Goal: Information Seeking & Learning: Learn about a topic

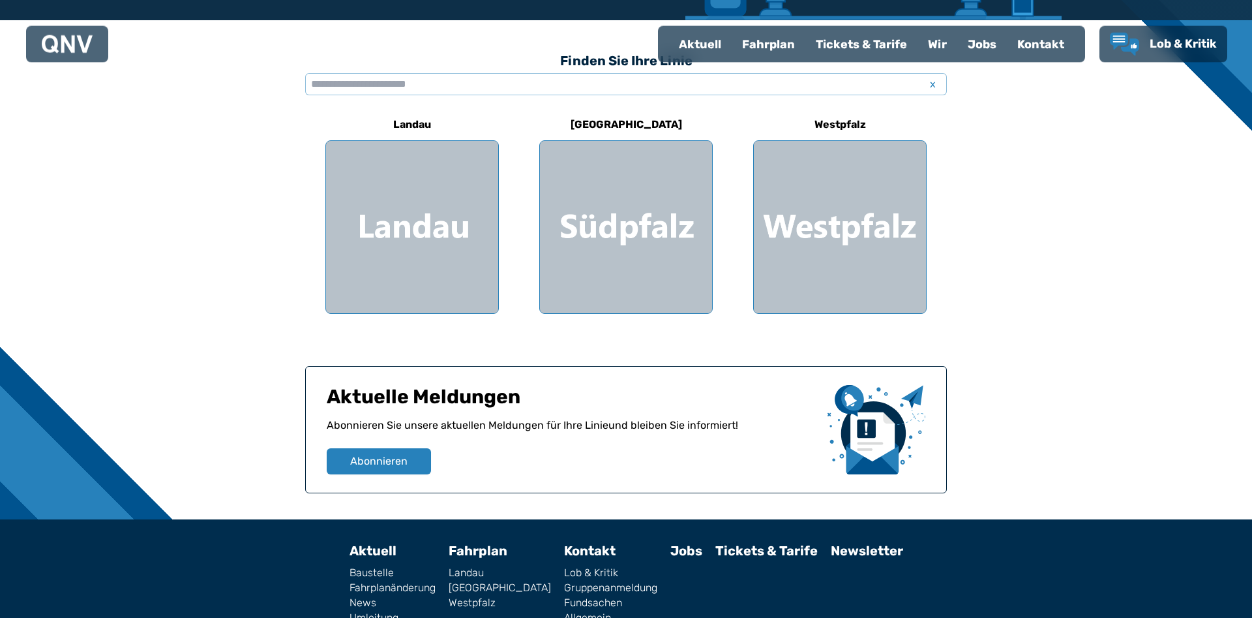
scroll to position [284, 0]
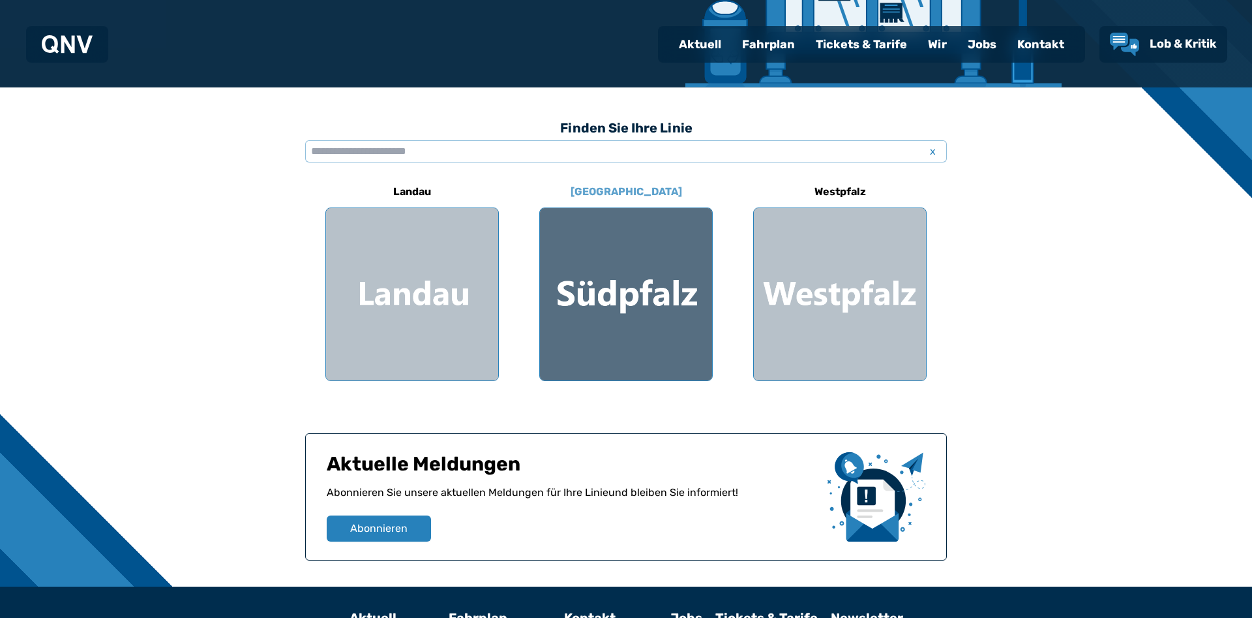
click at [650, 293] on div at bounding box center [626, 294] width 172 height 172
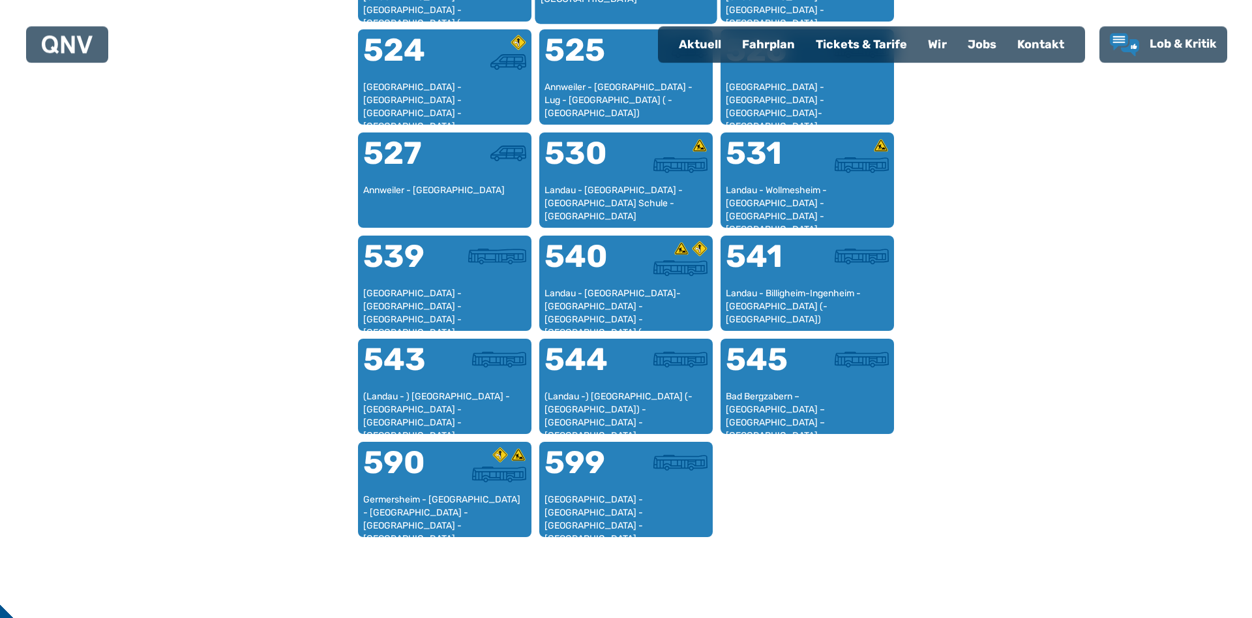
scroll to position [1133, 0]
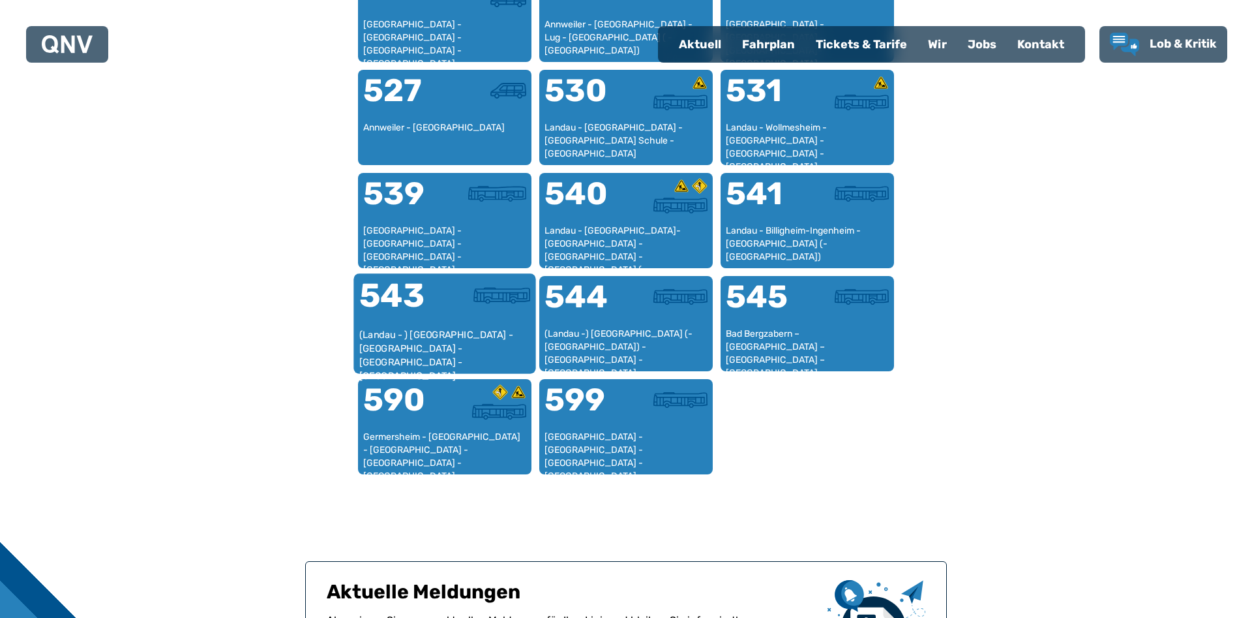
click at [456, 323] on div at bounding box center [487, 303] width 85 height 49
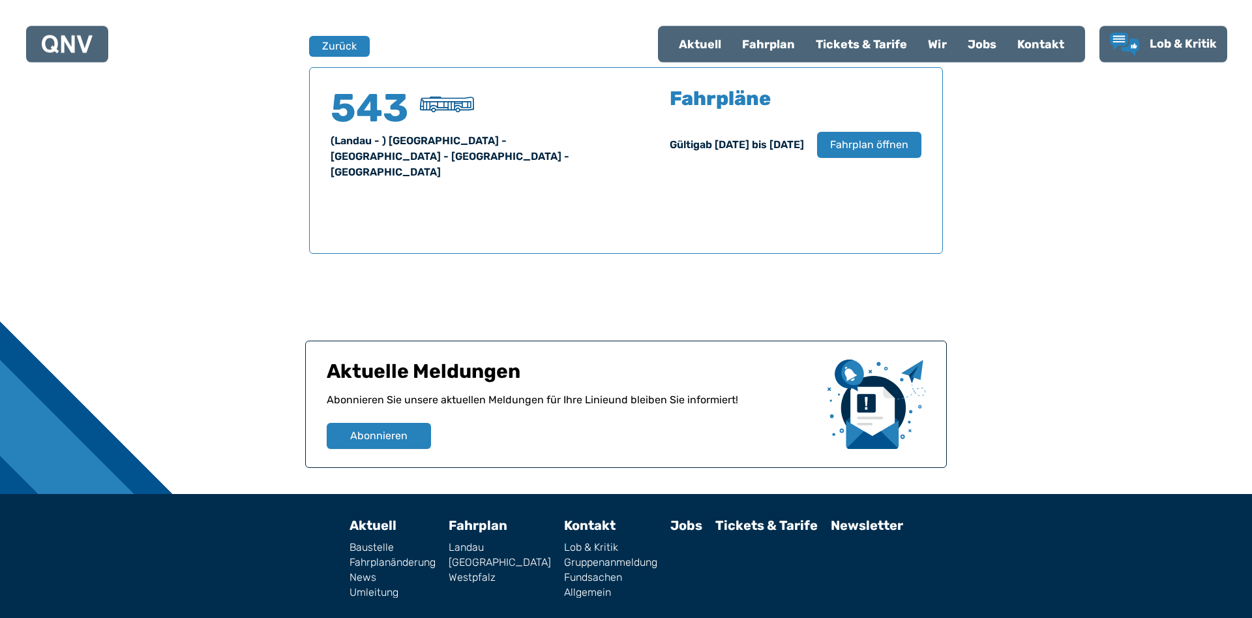
scroll to position [860, 0]
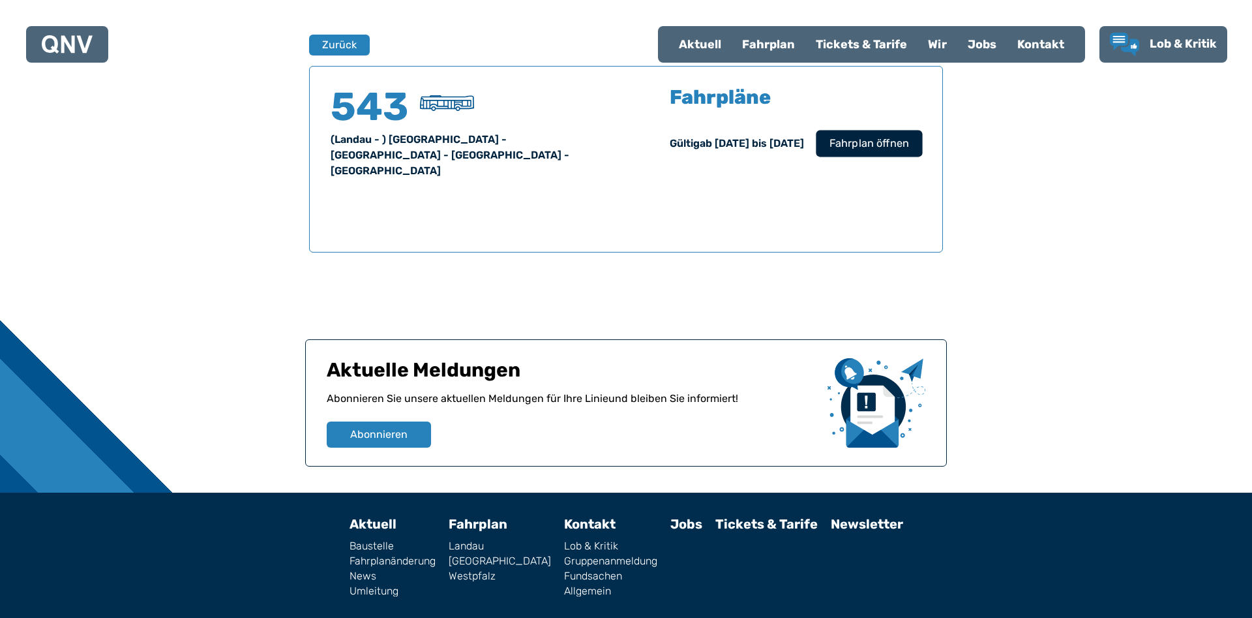
click at [870, 147] on span "Fahrplan öffnen" at bounding box center [870, 144] width 80 height 16
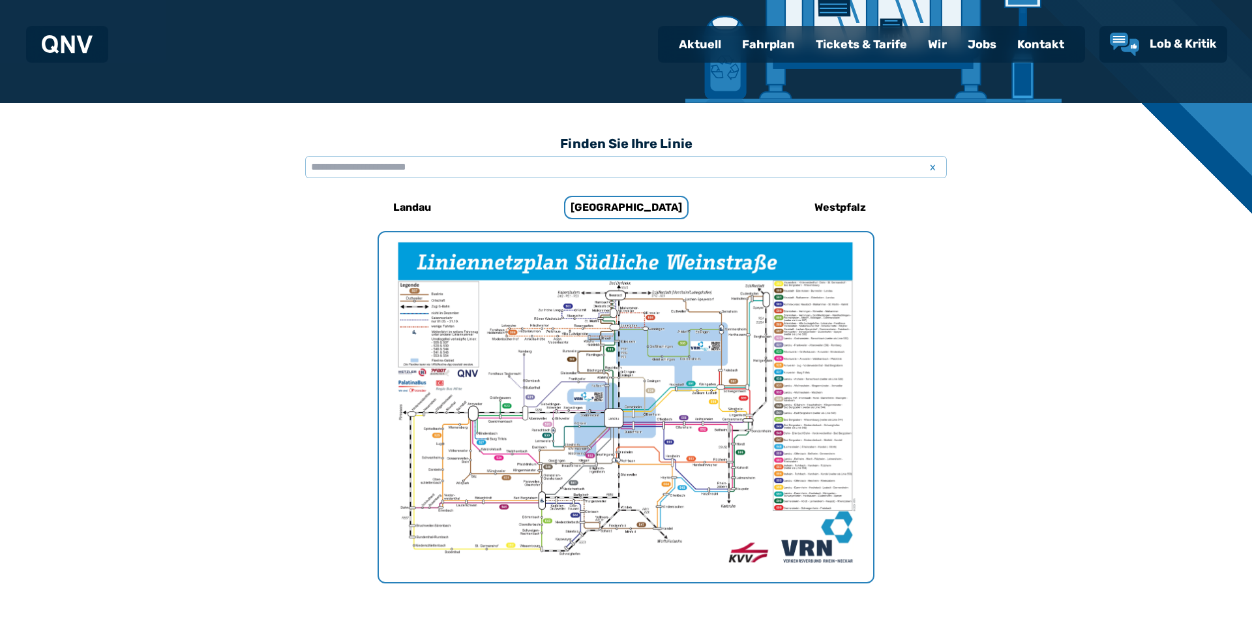
scroll to position [69, 0]
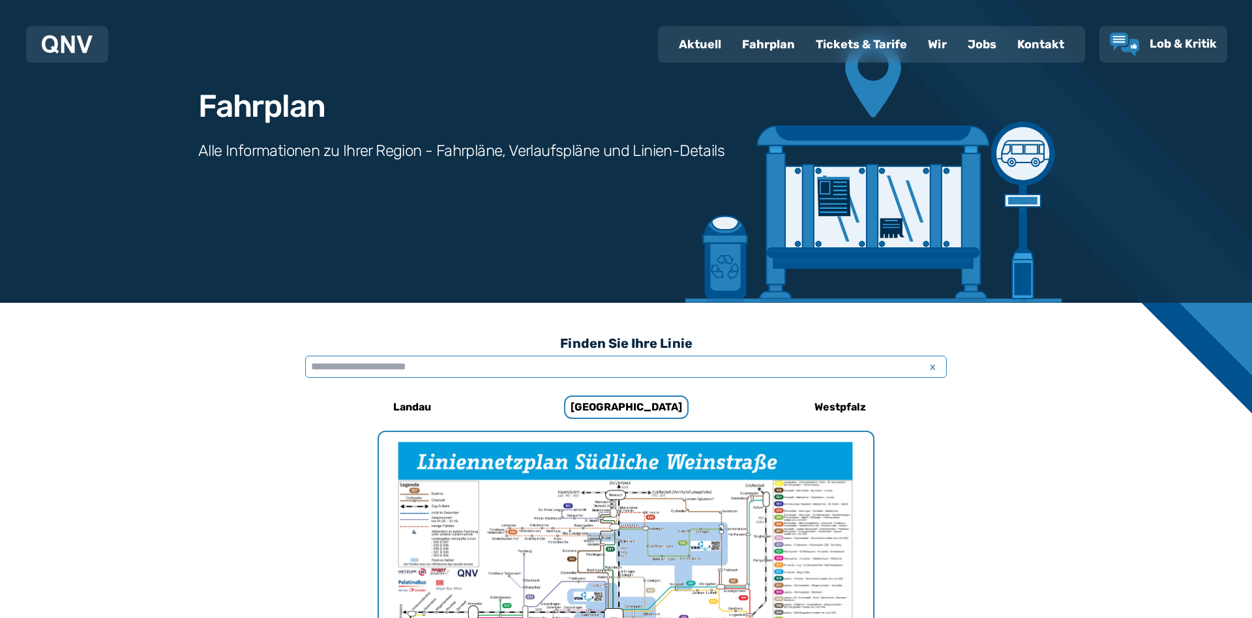
click at [421, 370] on input "text" at bounding box center [626, 366] width 642 height 22
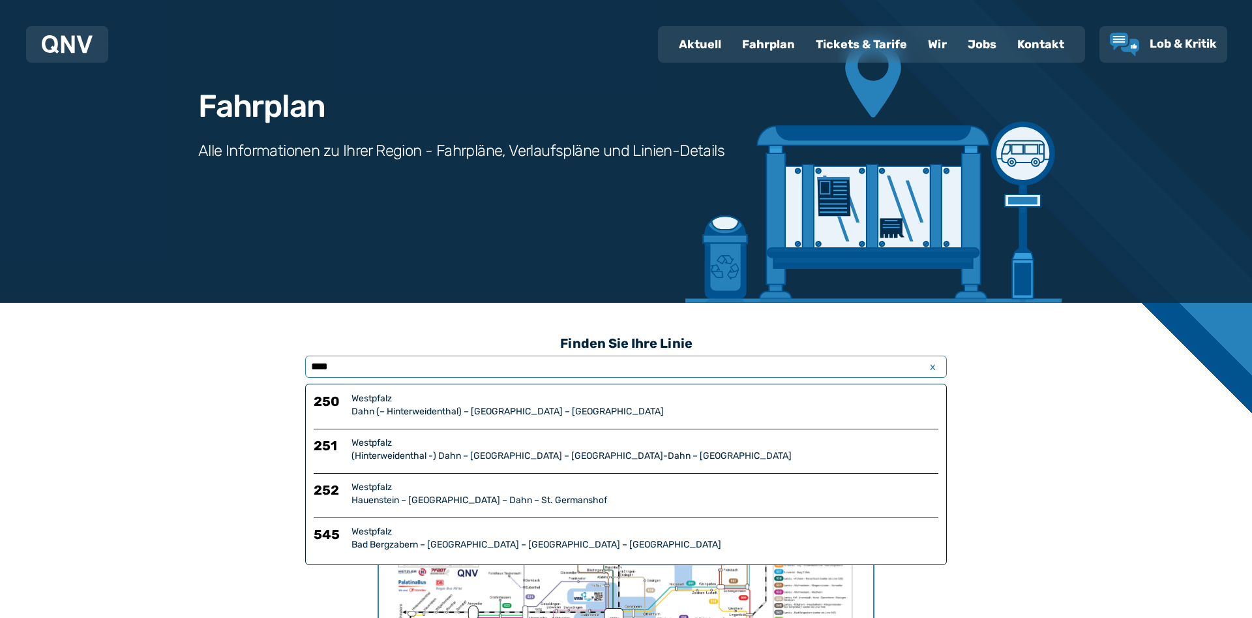
type input "****"
click at [518, 493] on div "Westpfalz" at bounding box center [645, 487] width 587 height 13
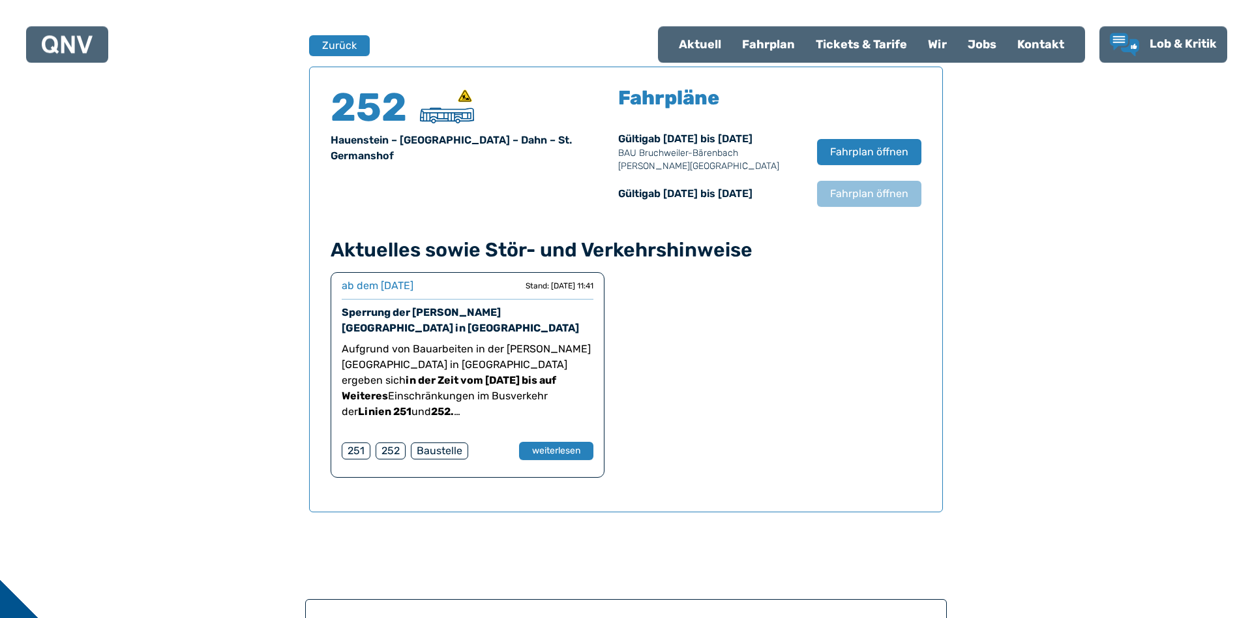
scroll to position [860, 0]
click at [856, 144] on span "Fahrplan öffnen" at bounding box center [870, 151] width 80 height 16
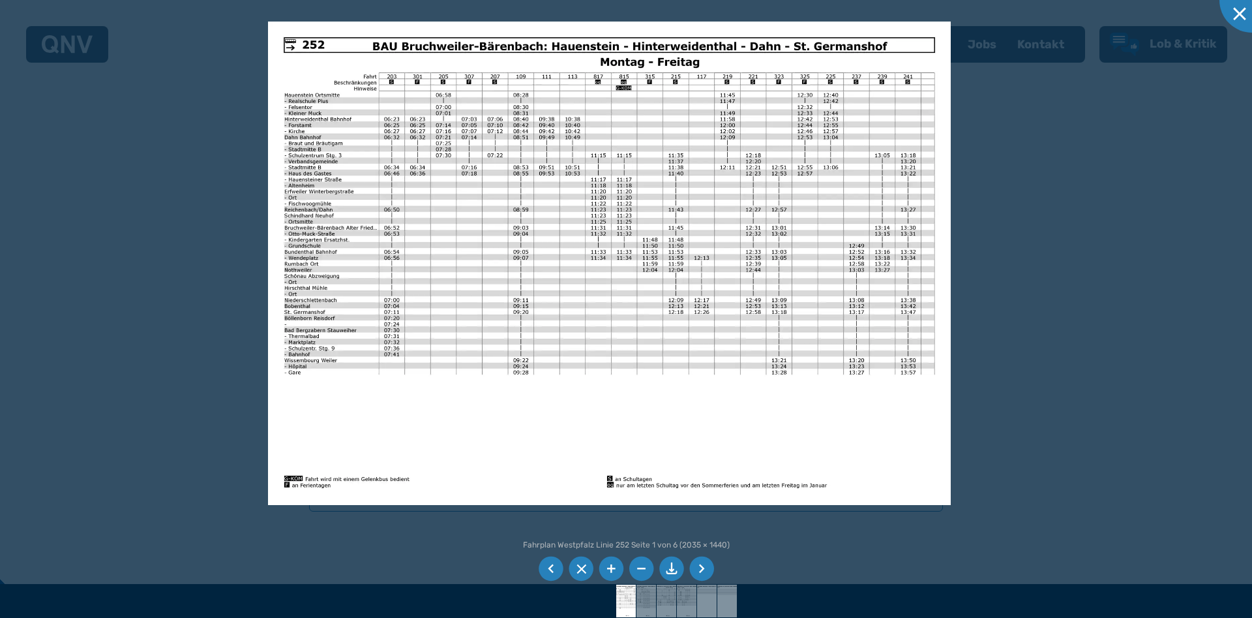
click at [703, 569] on li at bounding box center [701, 568] width 25 height 25
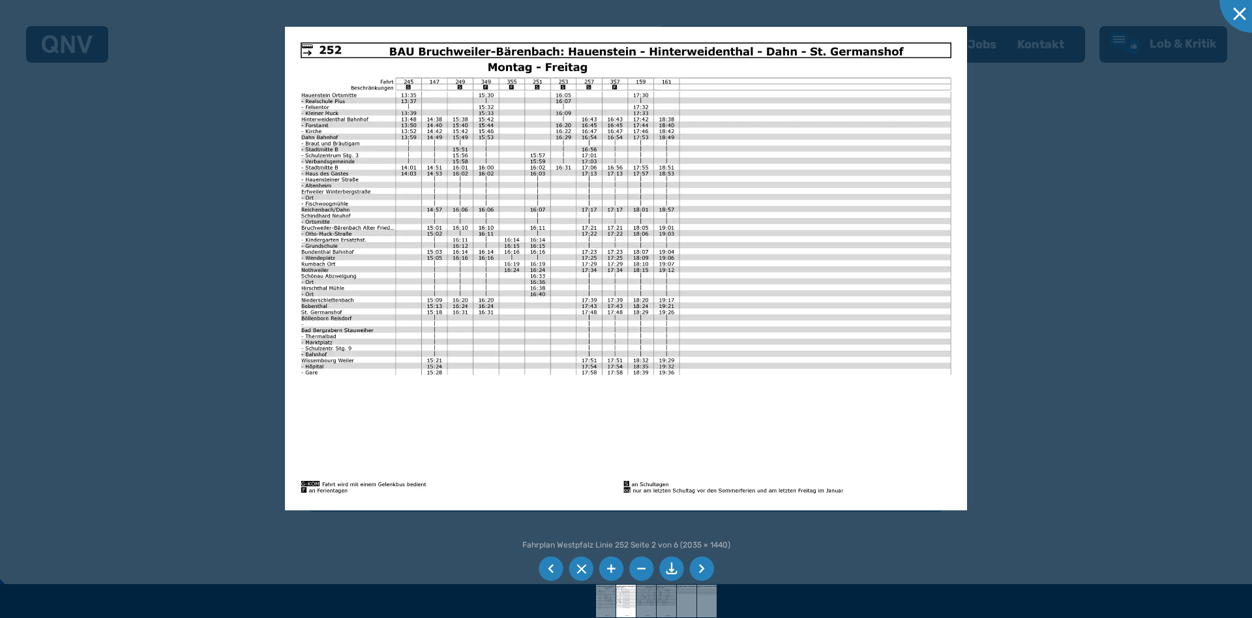
click at [549, 565] on li at bounding box center [551, 568] width 25 height 25
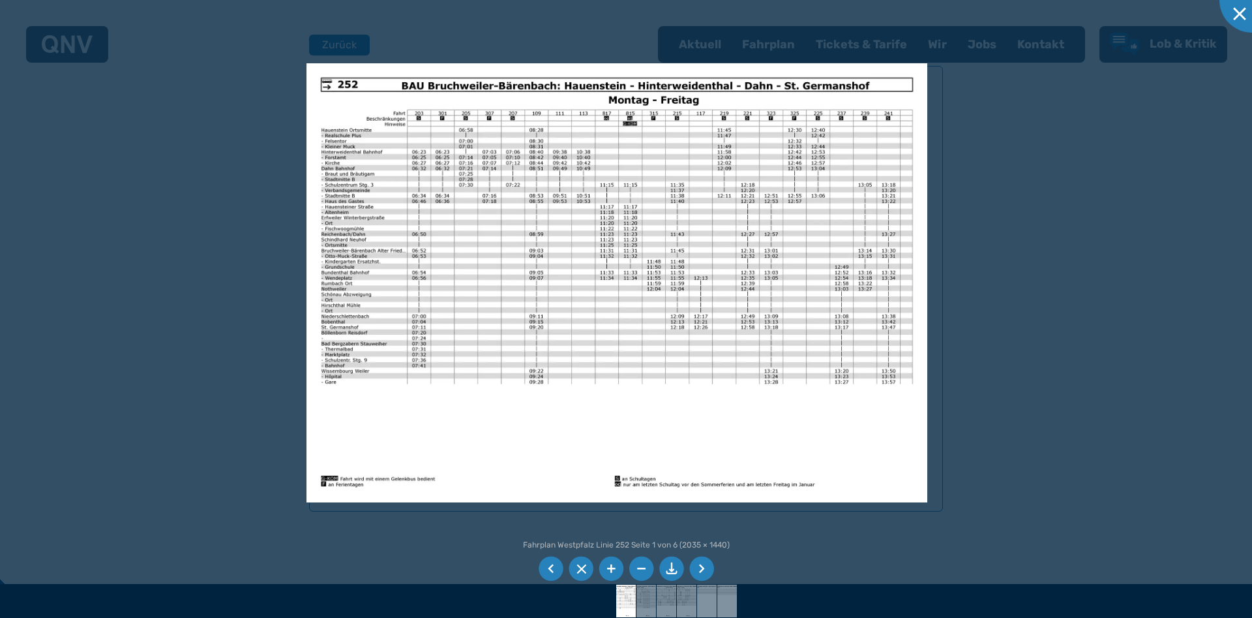
click at [548, 570] on li at bounding box center [551, 568] width 25 height 25
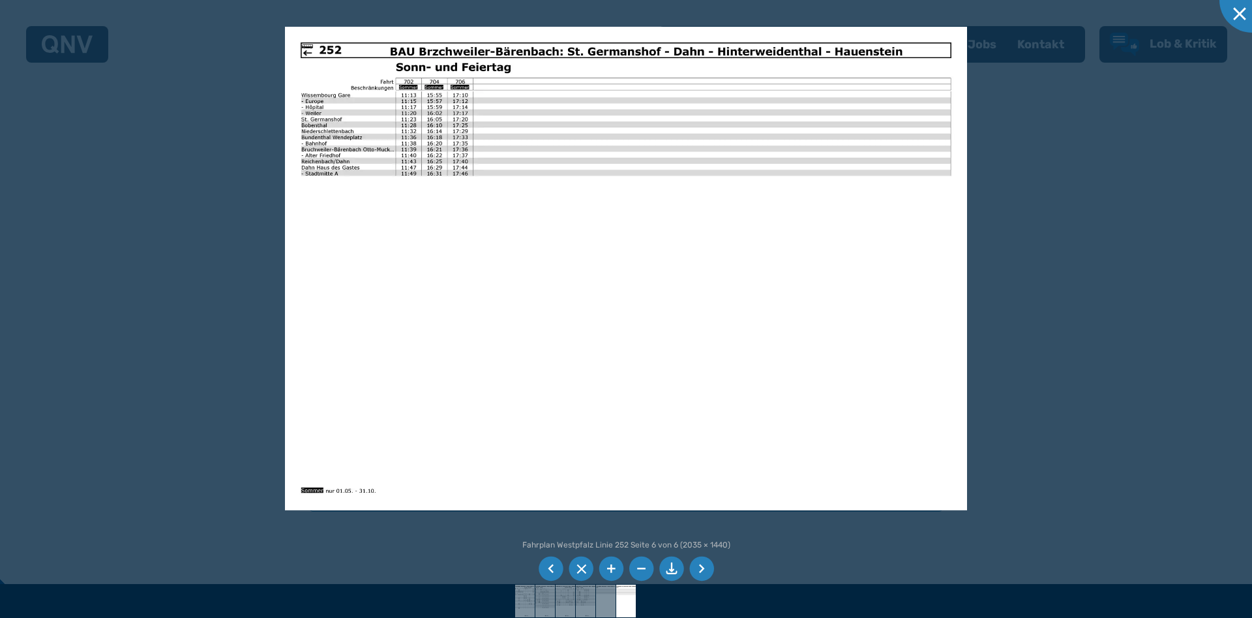
click at [557, 571] on li at bounding box center [551, 568] width 25 height 25
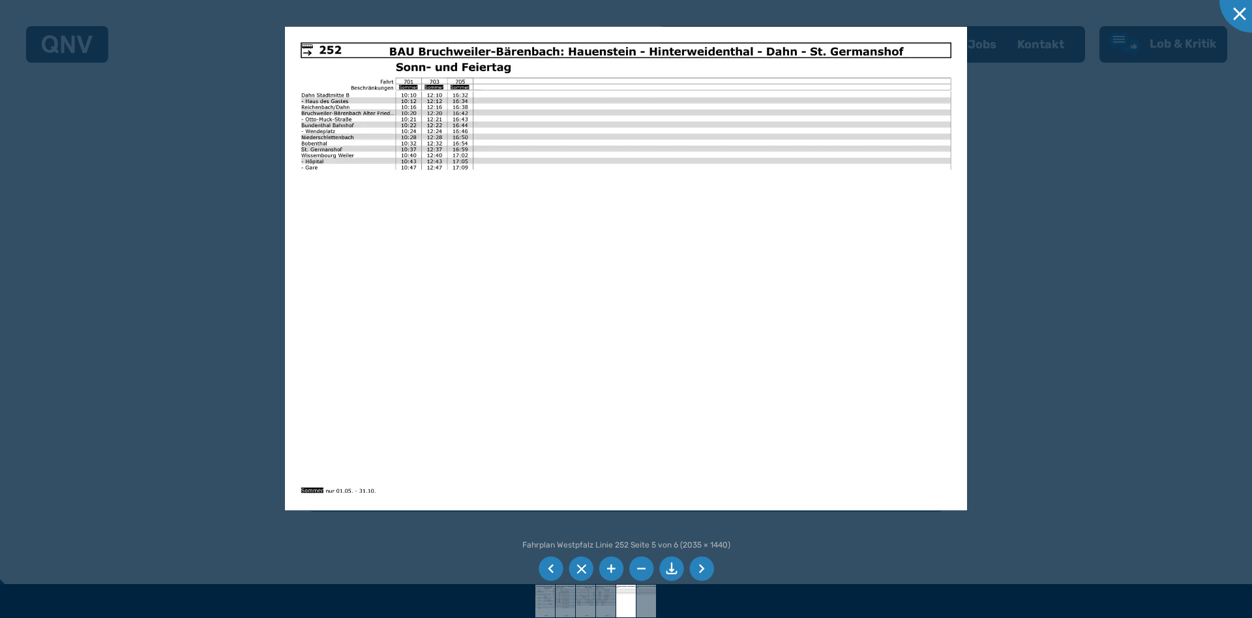
click at [557, 571] on li at bounding box center [551, 568] width 25 height 25
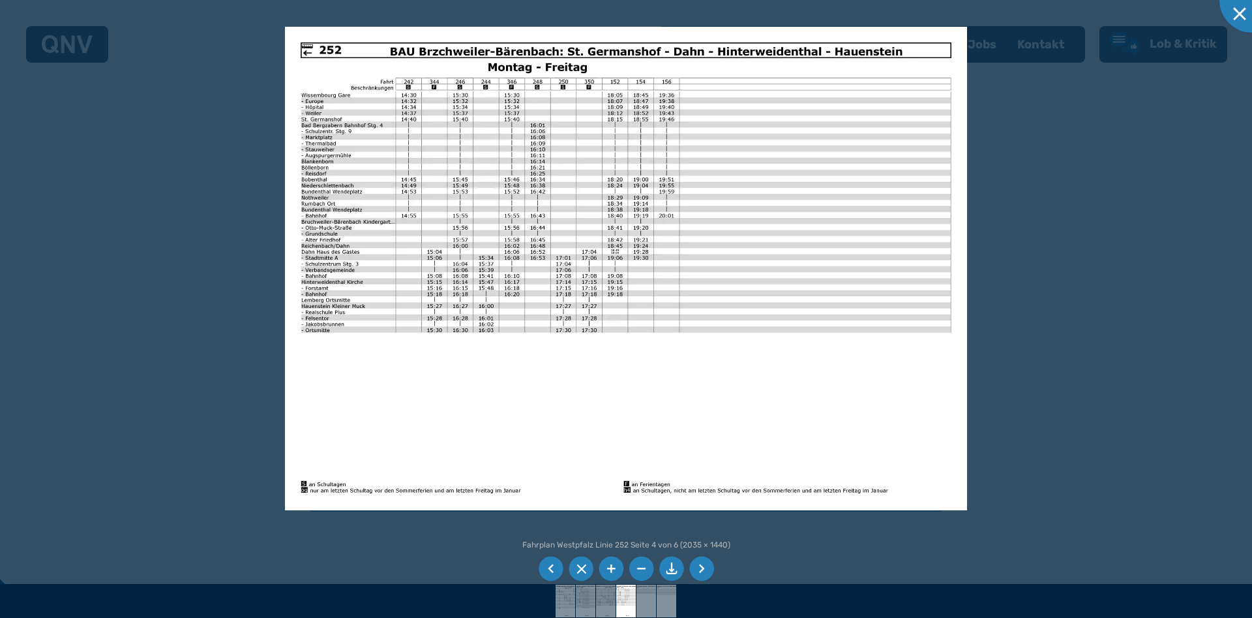
click at [548, 567] on li at bounding box center [551, 568] width 25 height 25
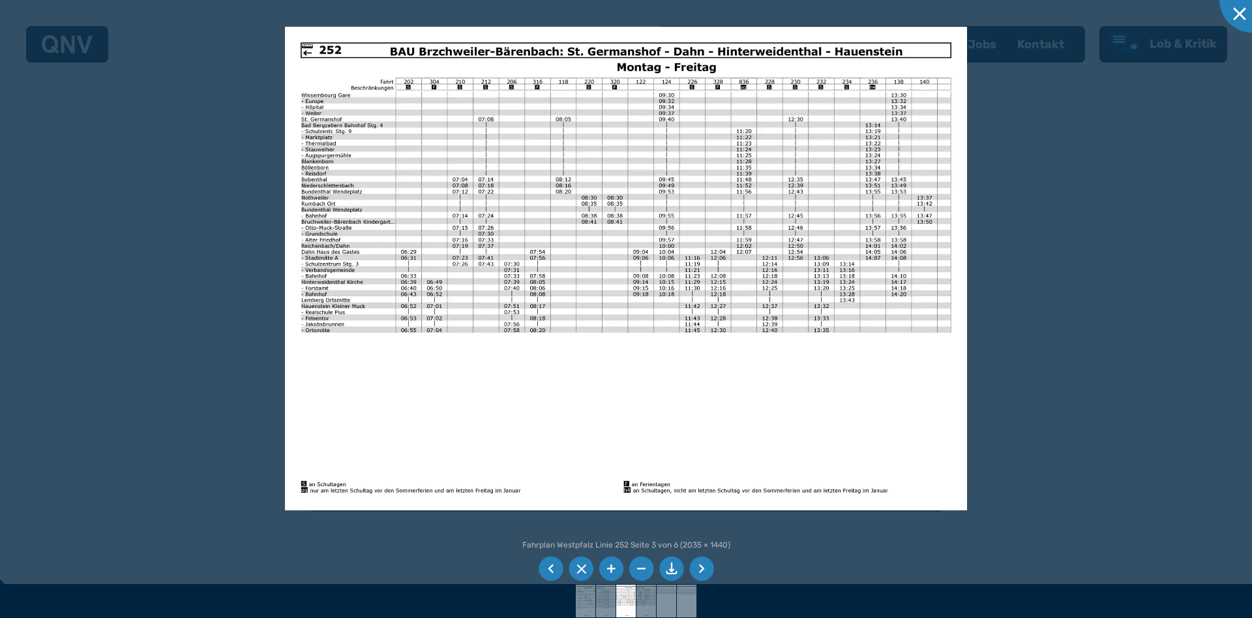
click at [547, 567] on li at bounding box center [551, 568] width 25 height 25
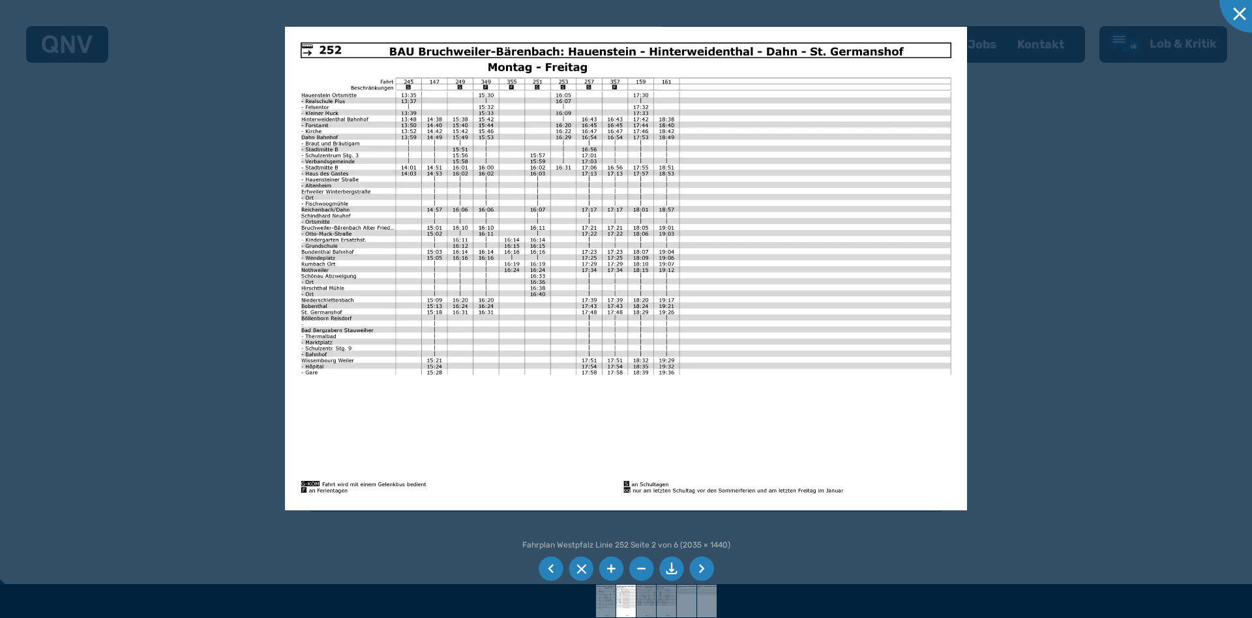
click at [547, 567] on li at bounding box center [551, 568] width 25 height 25
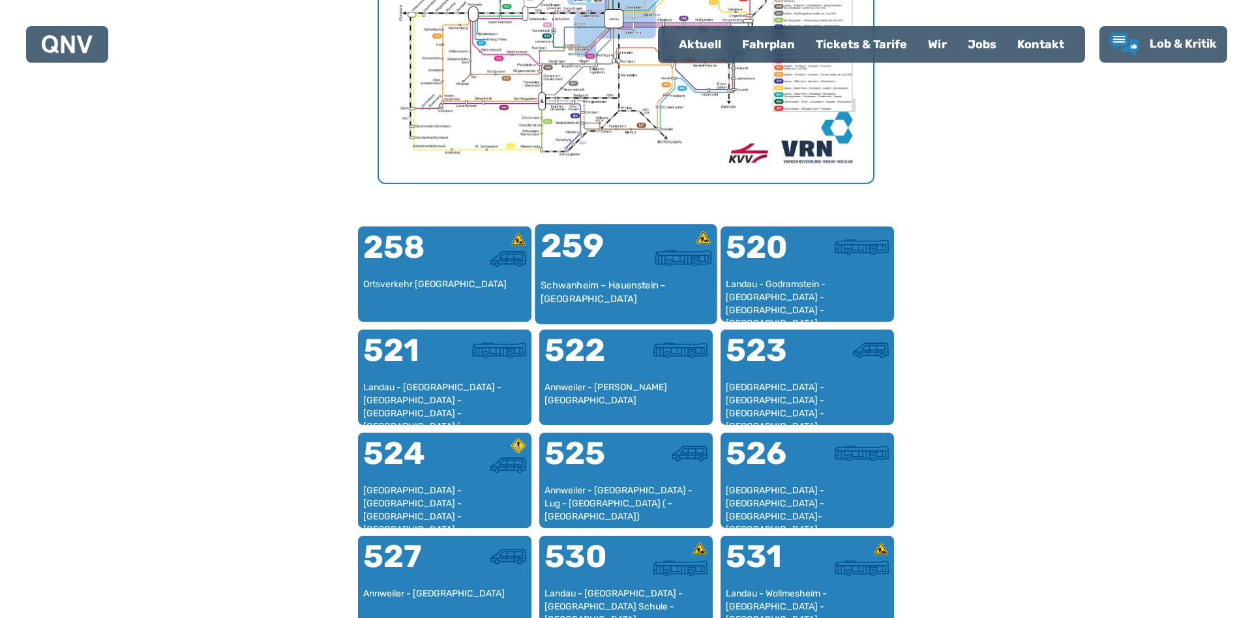
scroll to position [269, 0]
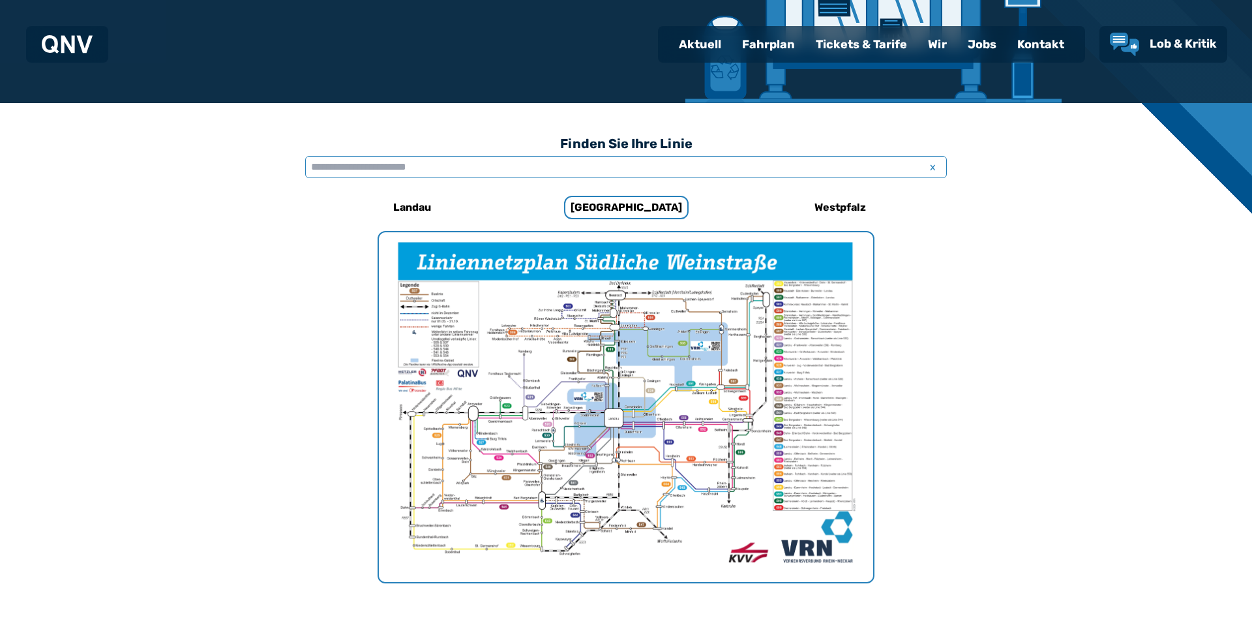
click at [435, 161] on input "text" at bounding box center [626, 167] width 642 height 22
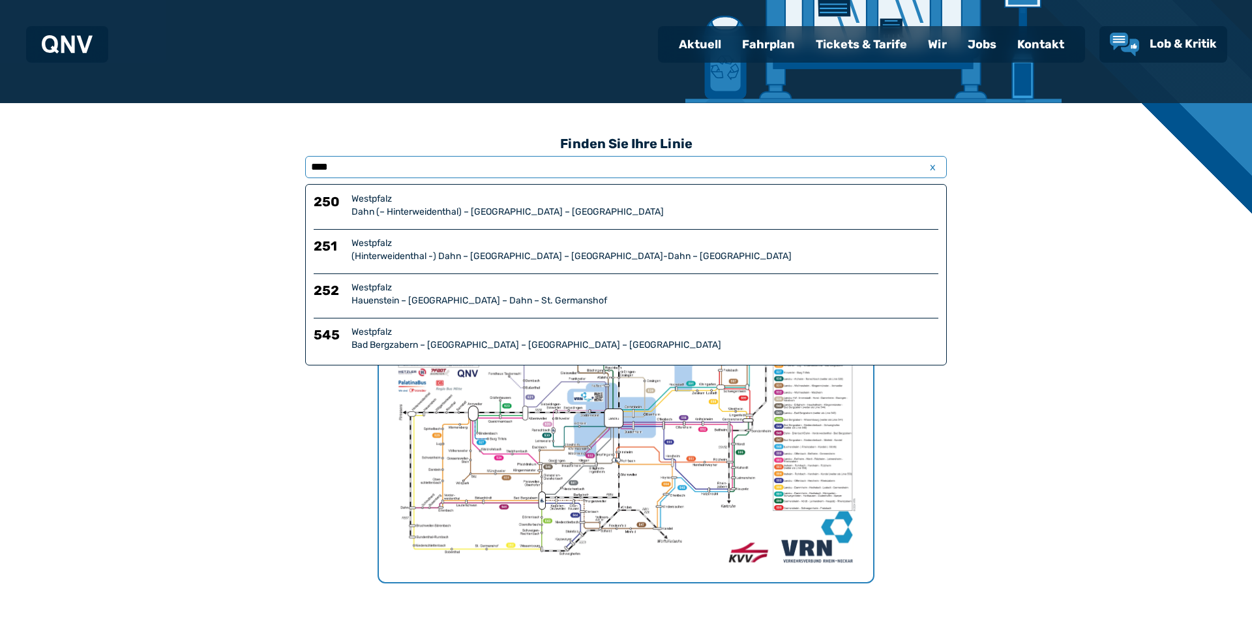
type input "****"
click at [449, 296] on div "Hauenstein – Hinterweidenthal – Dahn – St. Germanshof" at bounding box center [645, 300] width 587 height 13
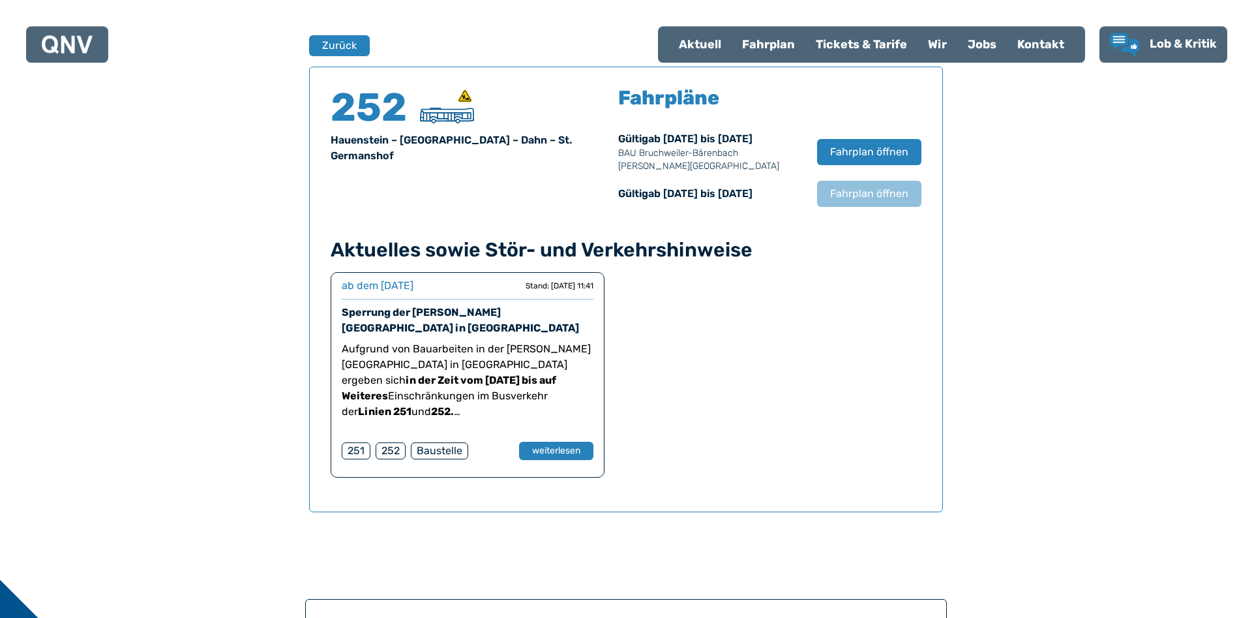
scroll to position [860, 0]
click at [877, 197] on span "Fahrplan öffnen" at bounding box center [870, 193] width 80 height 16
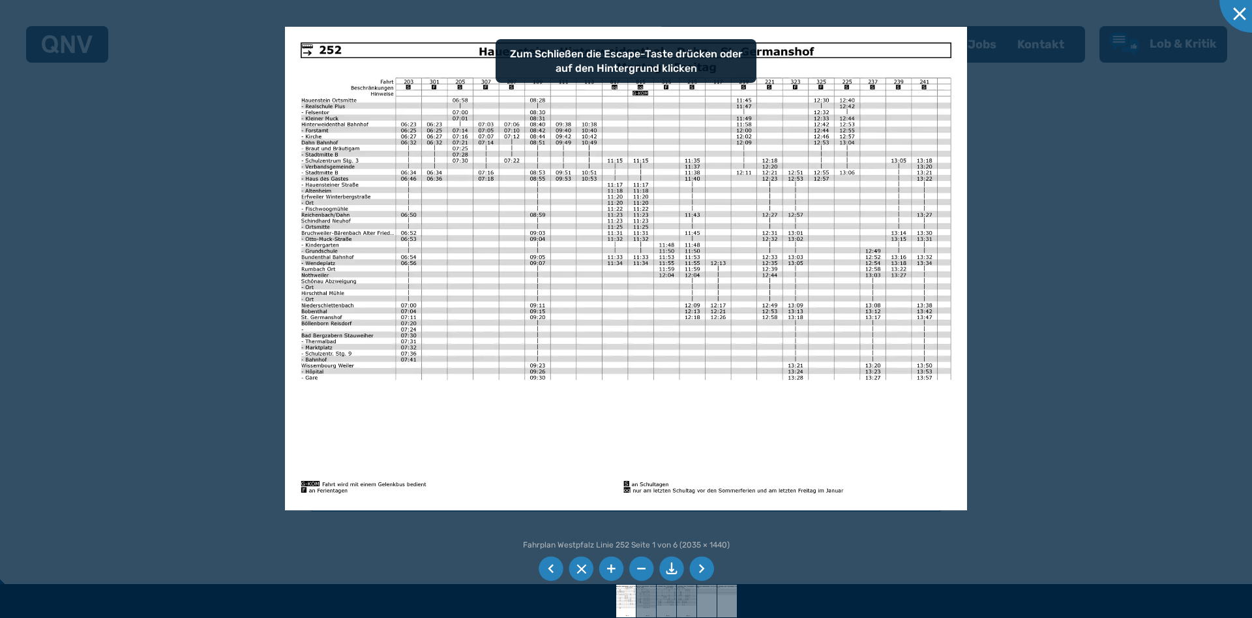
click at [742, 419] on img at bounding box center [626, 268] width 683 height 483
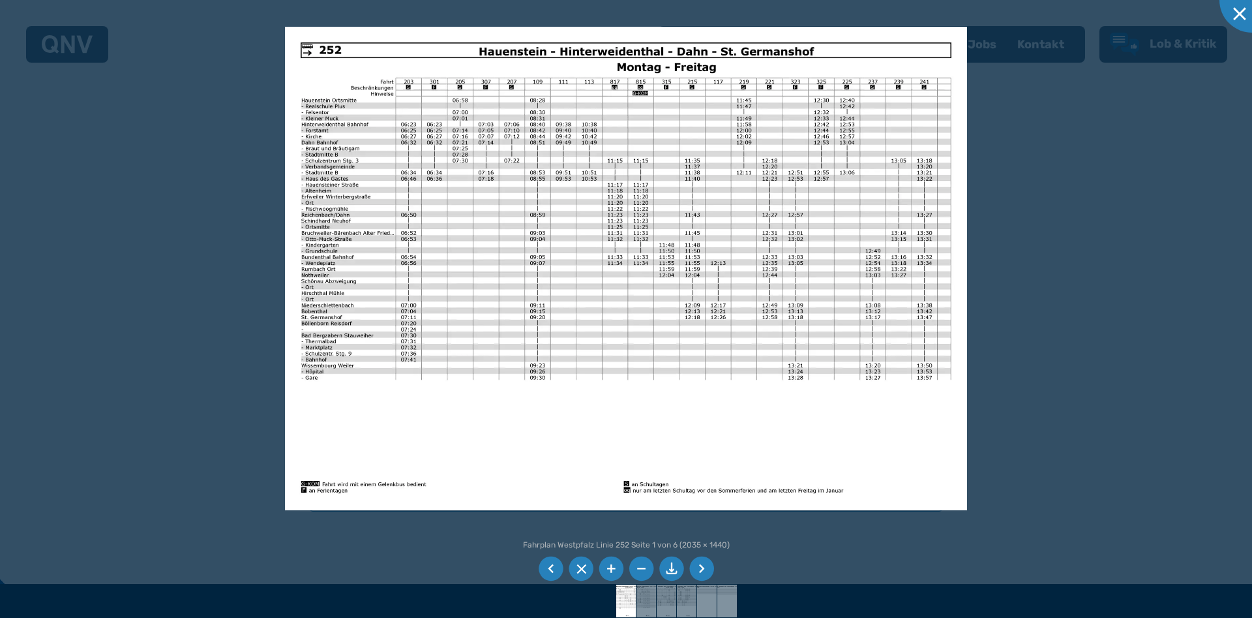
click at [707, 564] on li at bounding box center [701, 568] width 25 height 25
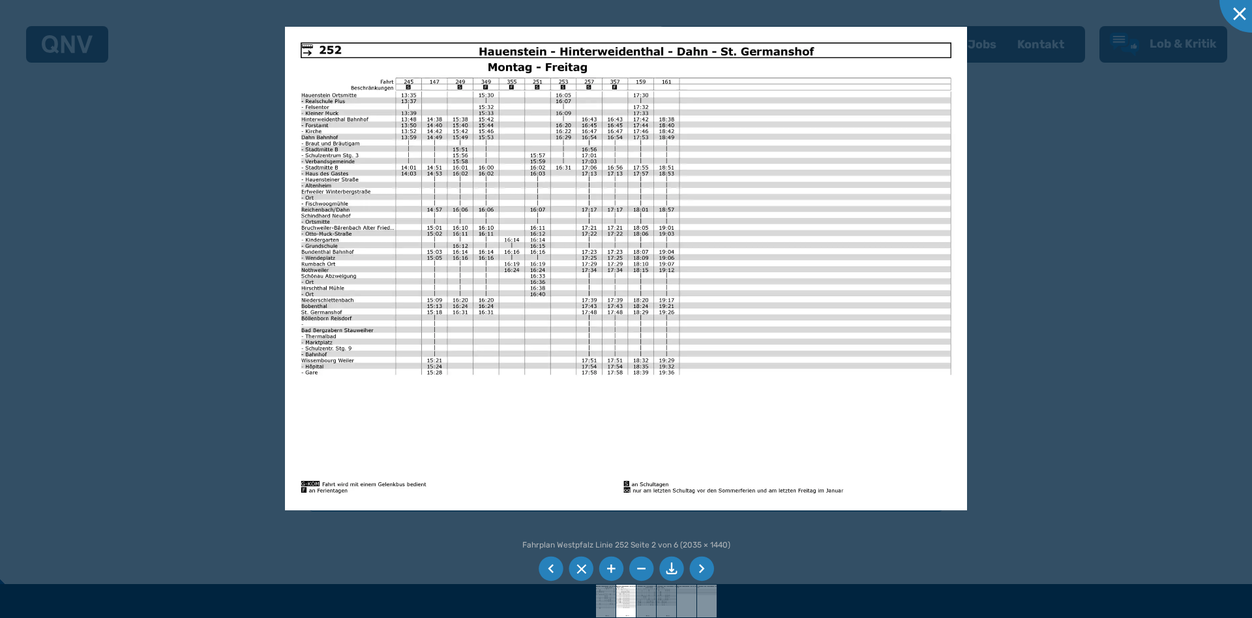
click at [707, 564] on li at bounding box center [701, 568] width 25 height 25
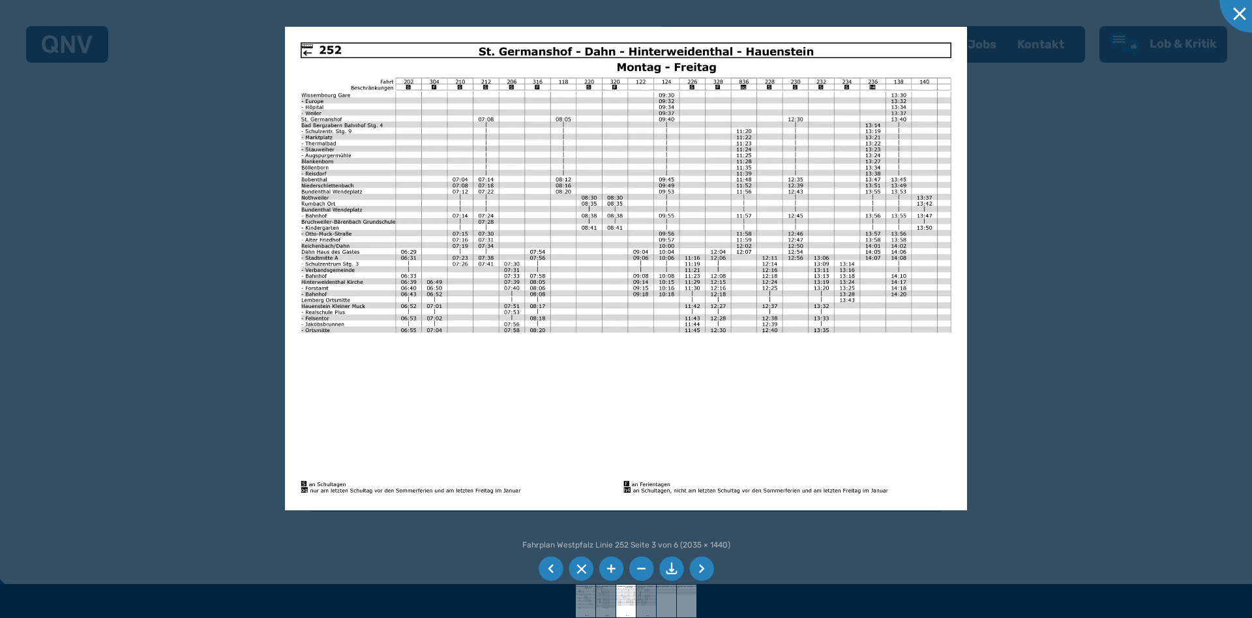
click at [707, 564] on li at bounding box center [701, 568] width 25 height 25
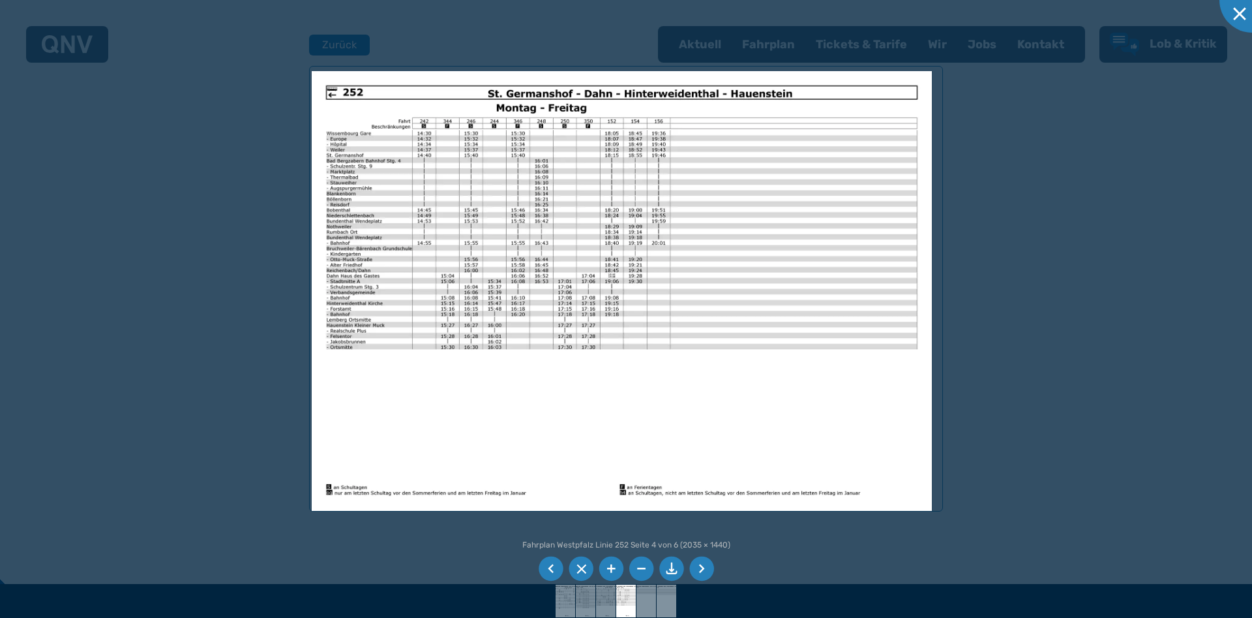
click at [553, 567] on li at bounding box center [551, 568] width 25 height 25
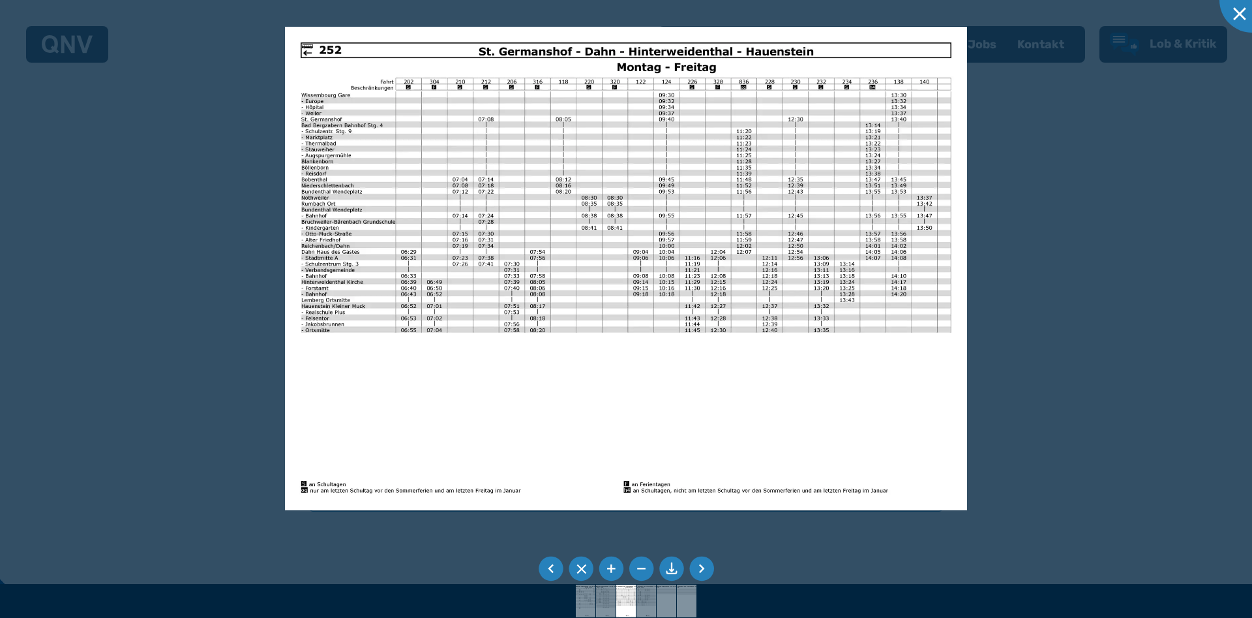
click at [553, 567] on li at bounding box center [551, 568] width 25 height 25
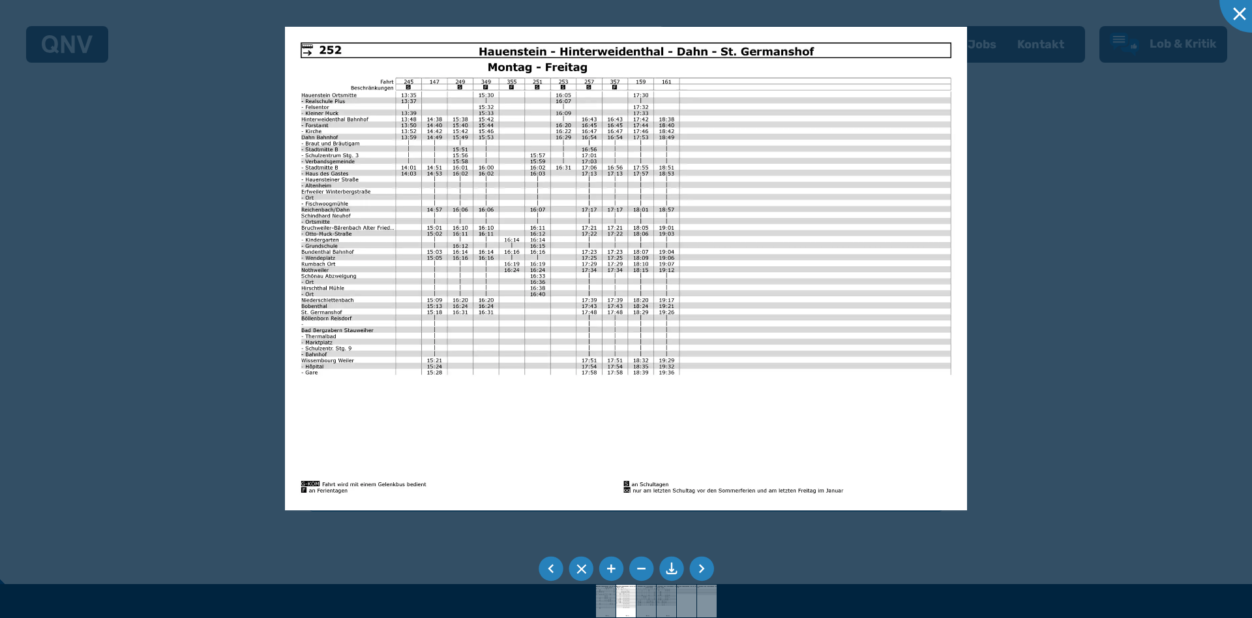
click at [553, 567] on li at bounding box center [551, 568] width 25 height 25
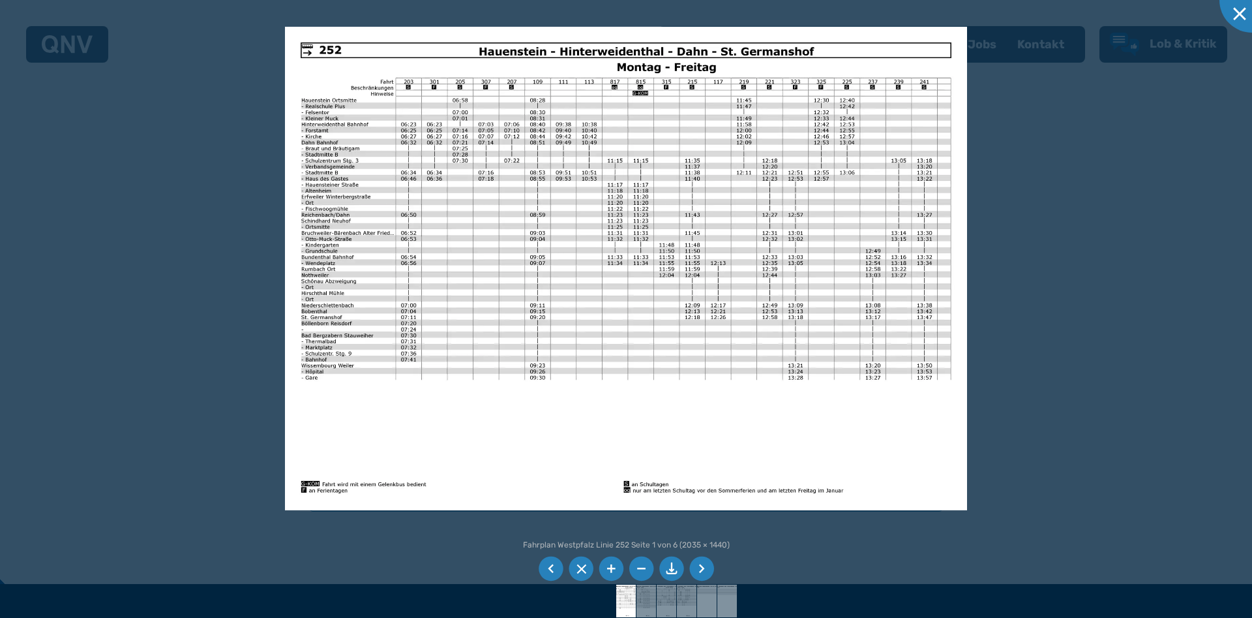
click at [553, 567] on li at bounding box center [551, 568] width 25 height 25
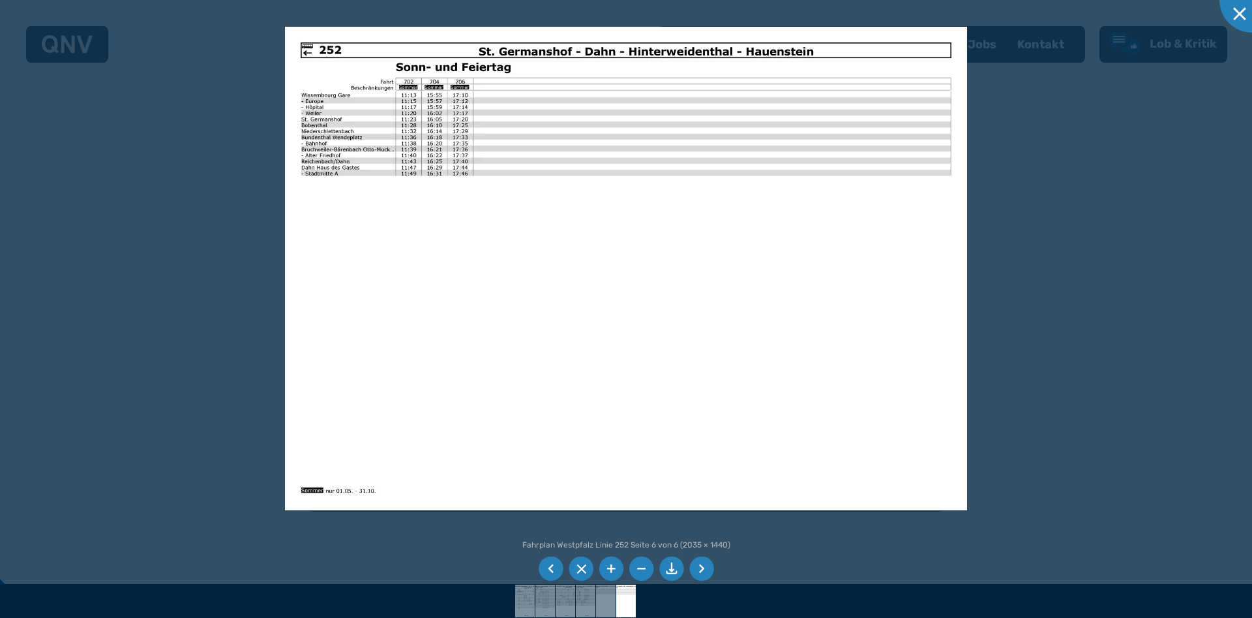
click at [553, 567] on li at bounding box center [551, 568] width 25 height 25
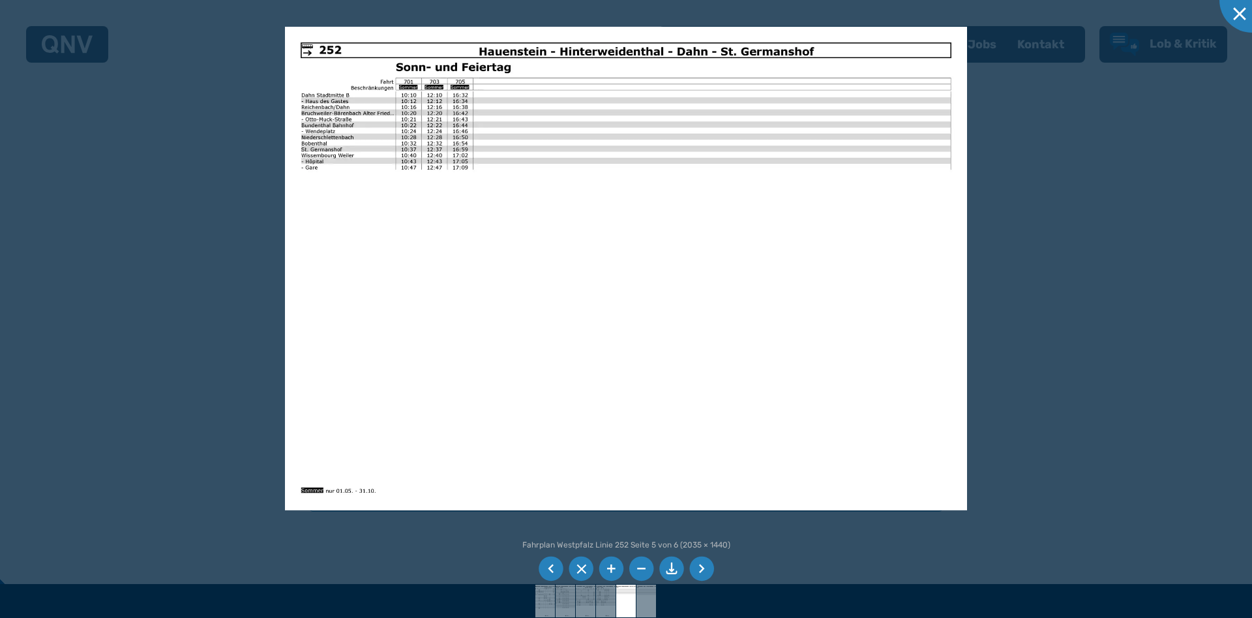
click at [553, 567] on li at bounding box center [551, 568] width 25 height 25
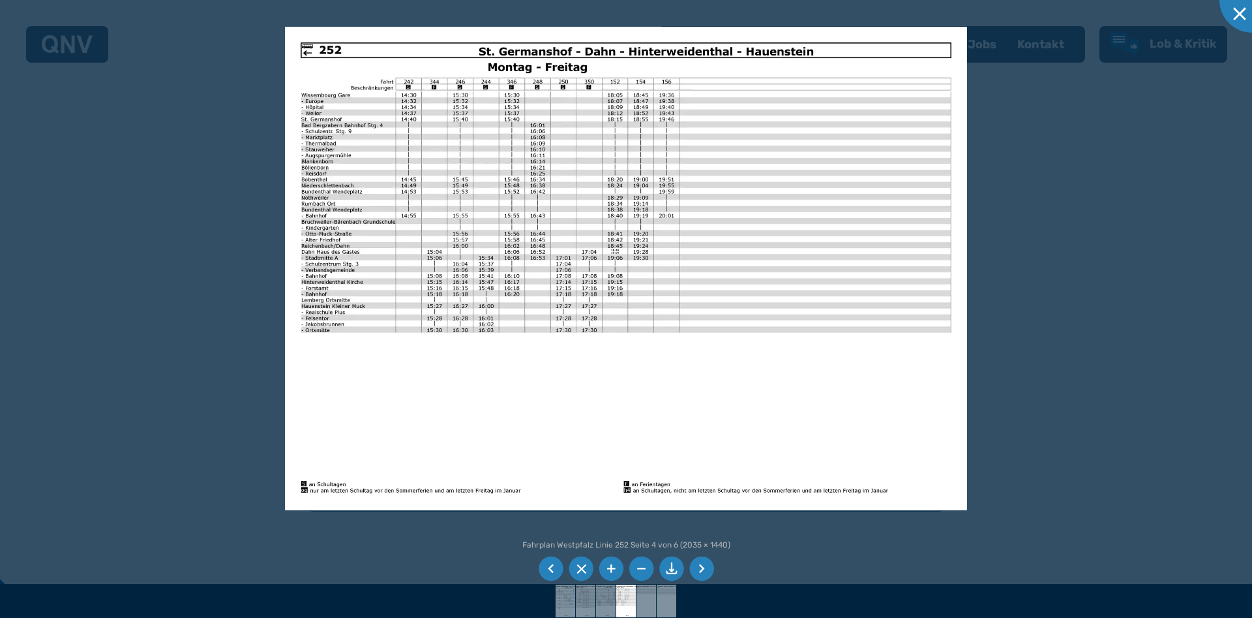
click at [553, 567] on li at bounding box center [551, 568] width 25 height 25
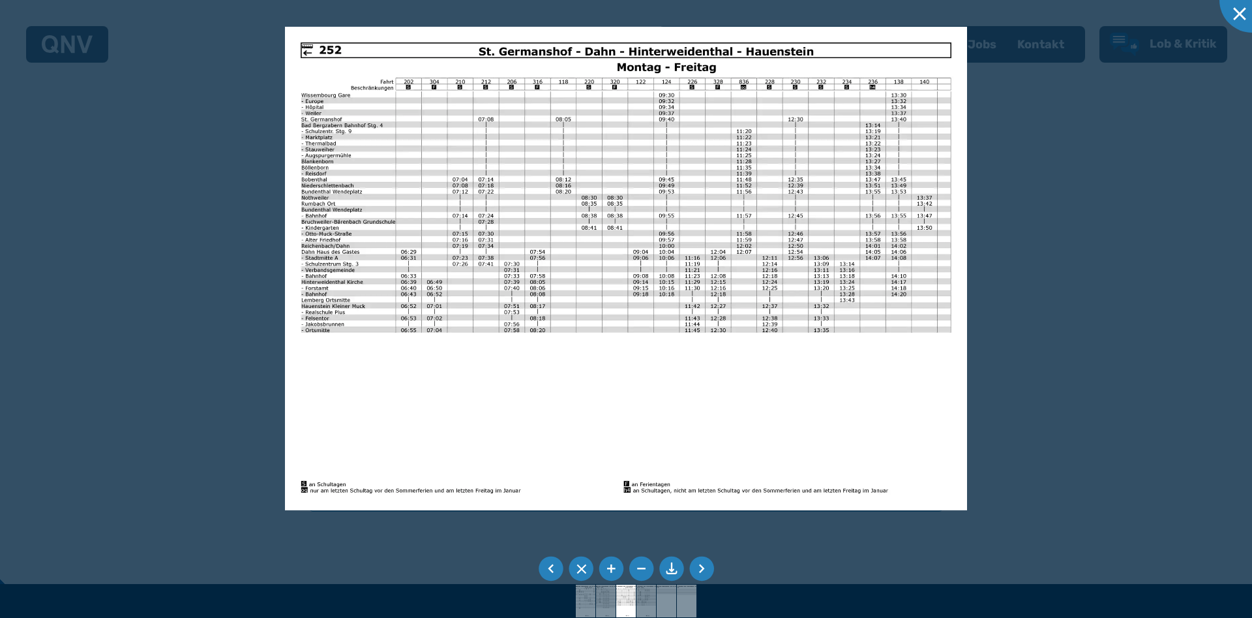
click at [553, 567] on li at bounding box center [551, 568] width 25 height 25
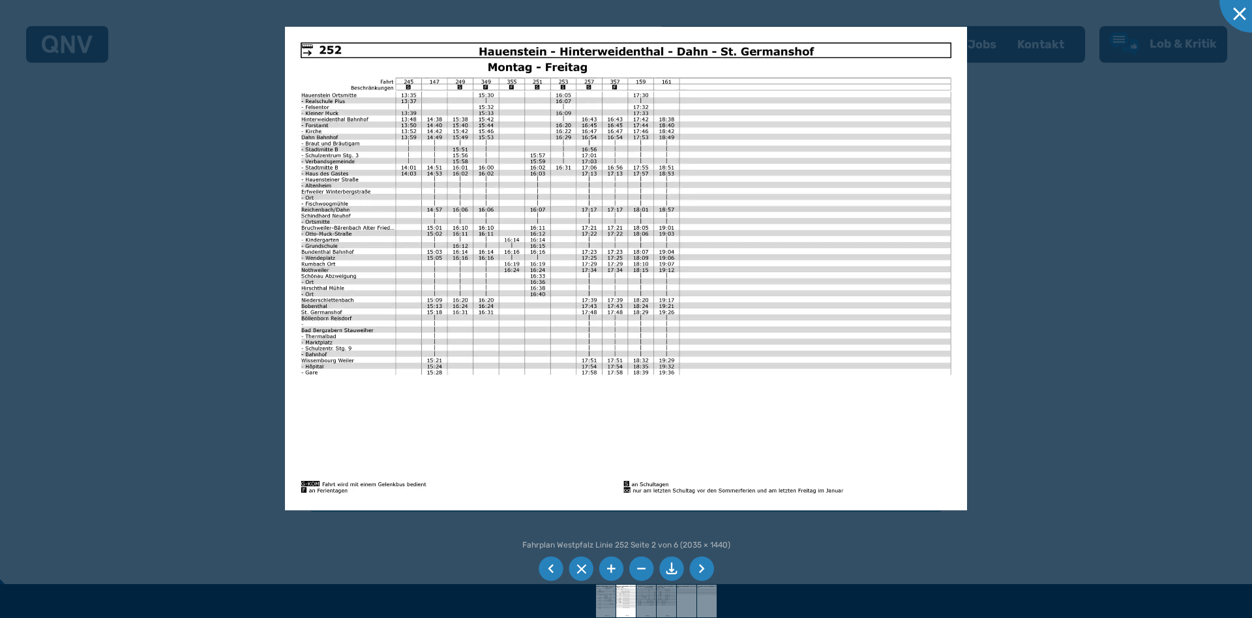
click at [553, 567] on li at bounding box center [551, 568] width 25 height 25
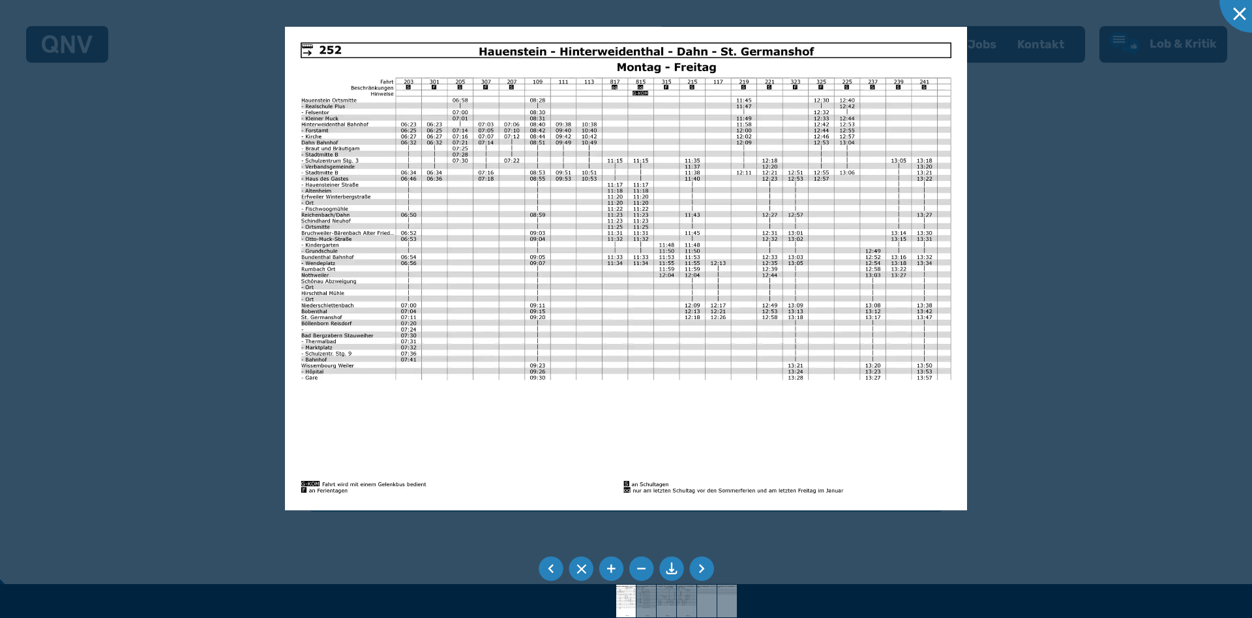
click at [553, 567] on li at bounding box center [551, 568] width 25 height 25
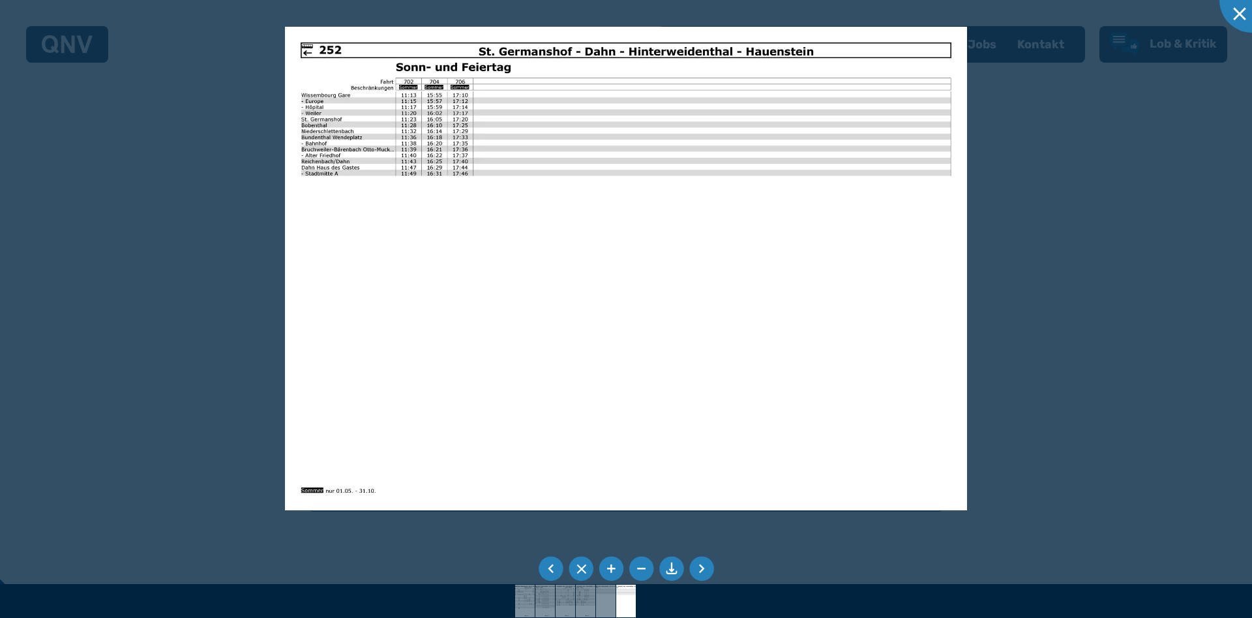
click at [553, 567] on li at bounding box center [551, 568] width 25 height 25
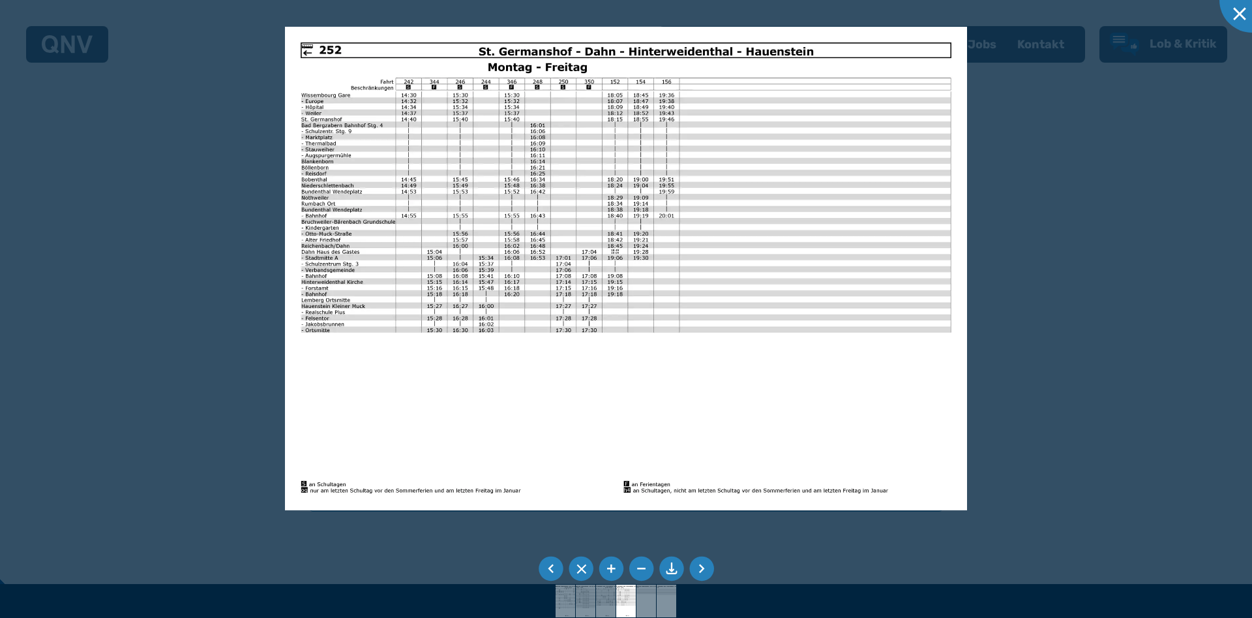
click at [553, 567] on li at bounding box center [551, 568] width 25 height 25
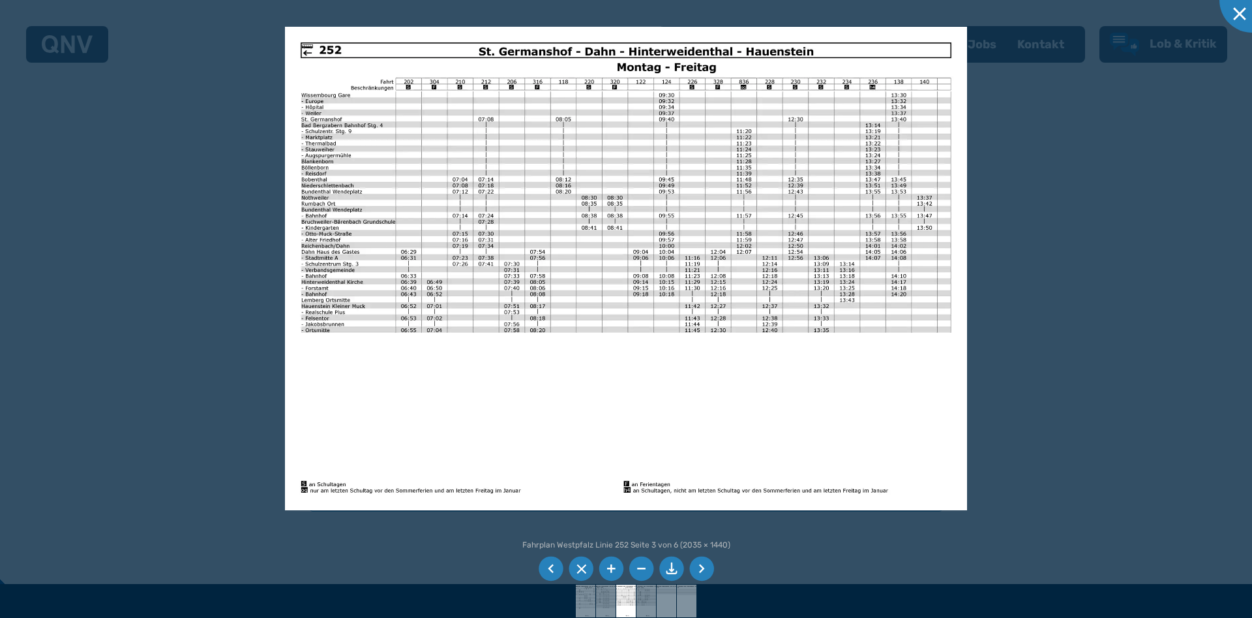
click at [553, 567] on li at bounding box center [551, 568] width 25 height 25
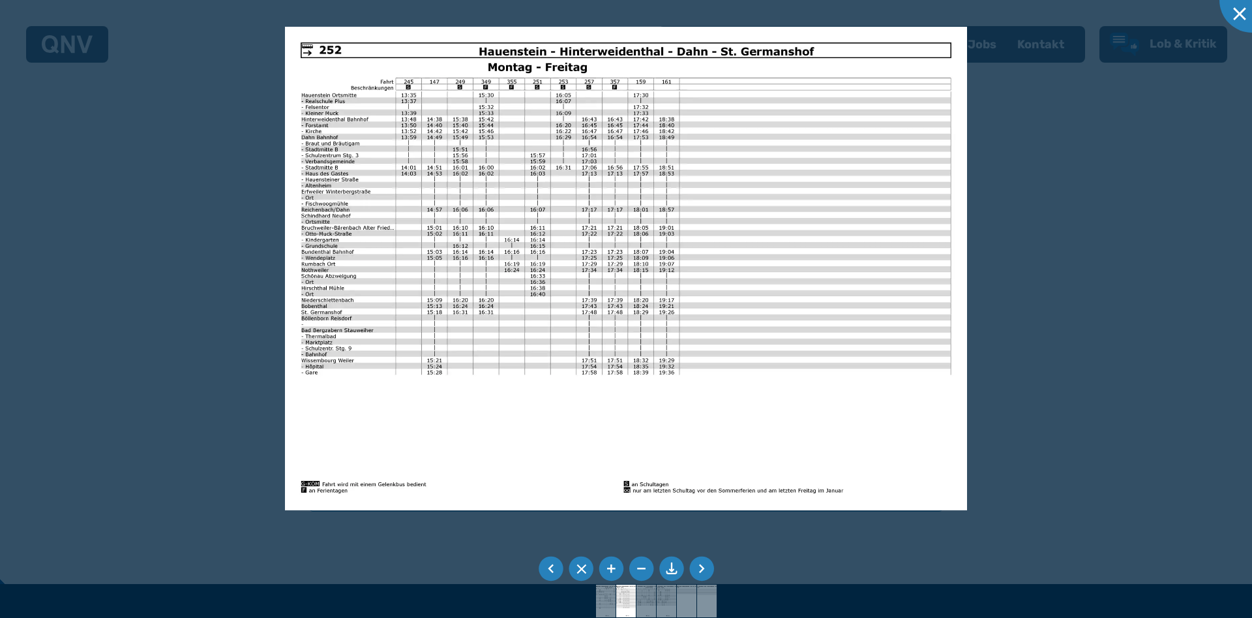
click at [553, 567] on li at bounding box center [551, 568] width 25 height 25
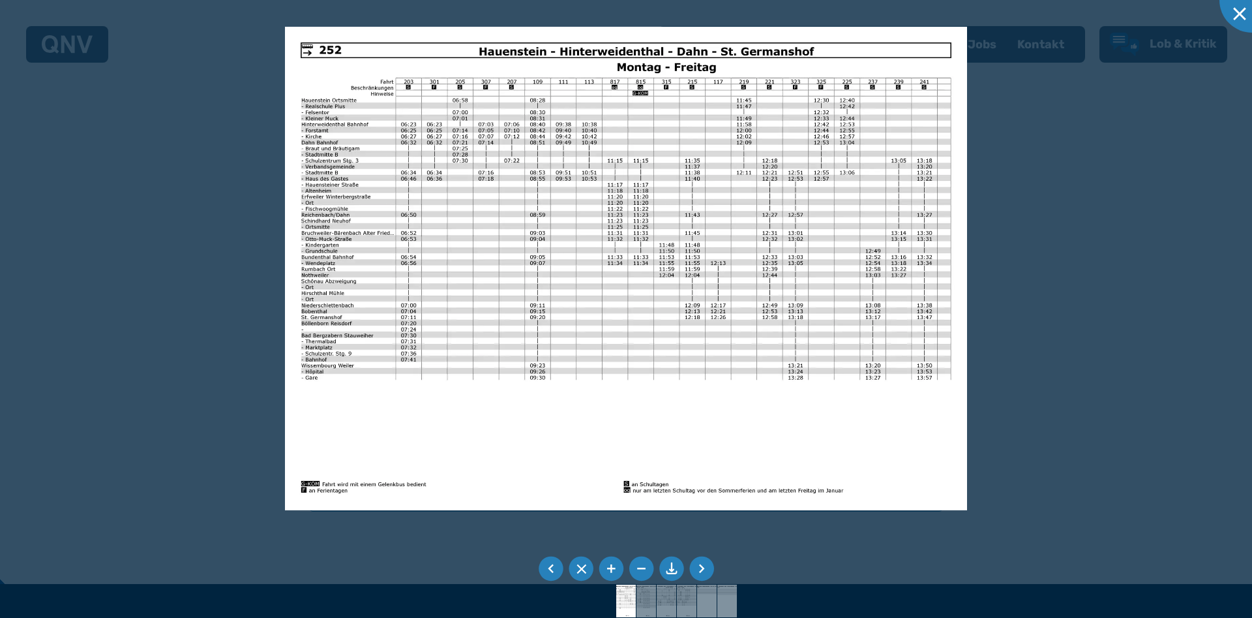
click at [553, 567] on li at bounding box center [551, 568] width 25 height 25
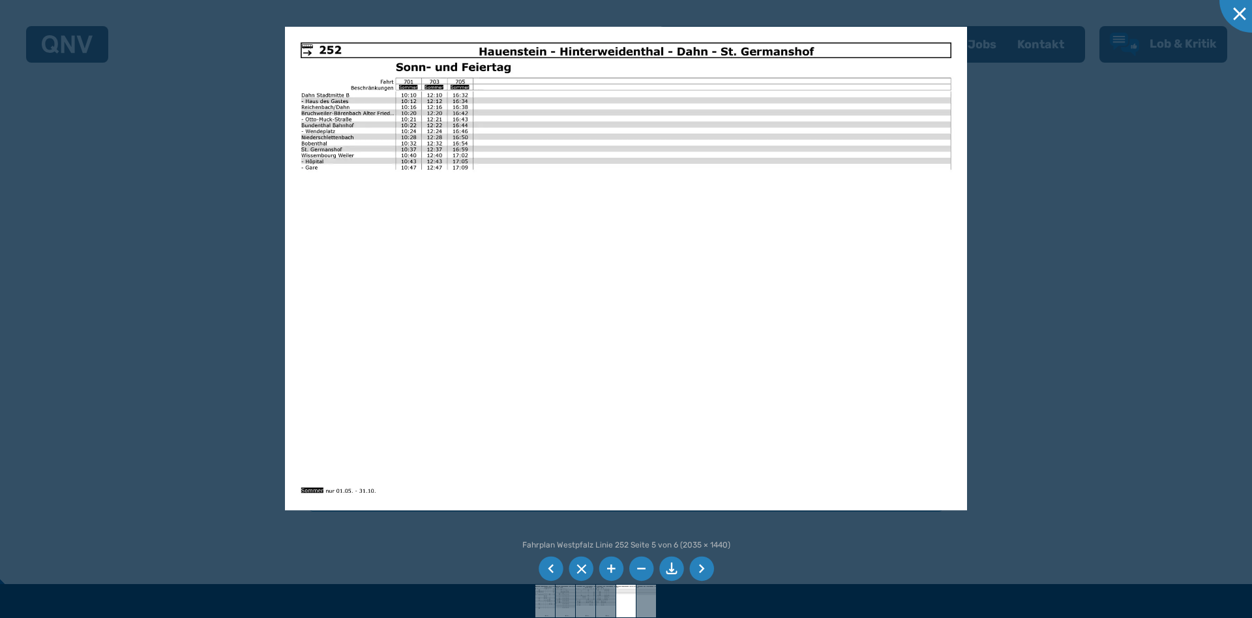
click at [553, 567] on li at bounding box center [551, 568] width 25 height 25
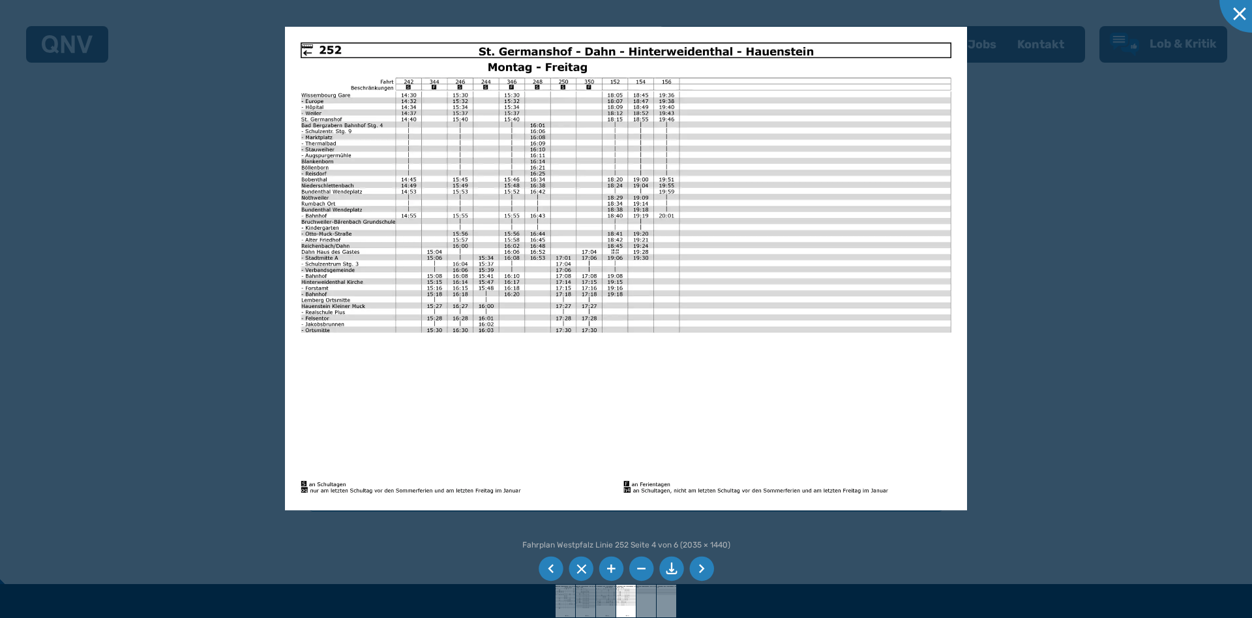
click at [553, 567] on li at bounding box center [551, 568] width 25 height 25
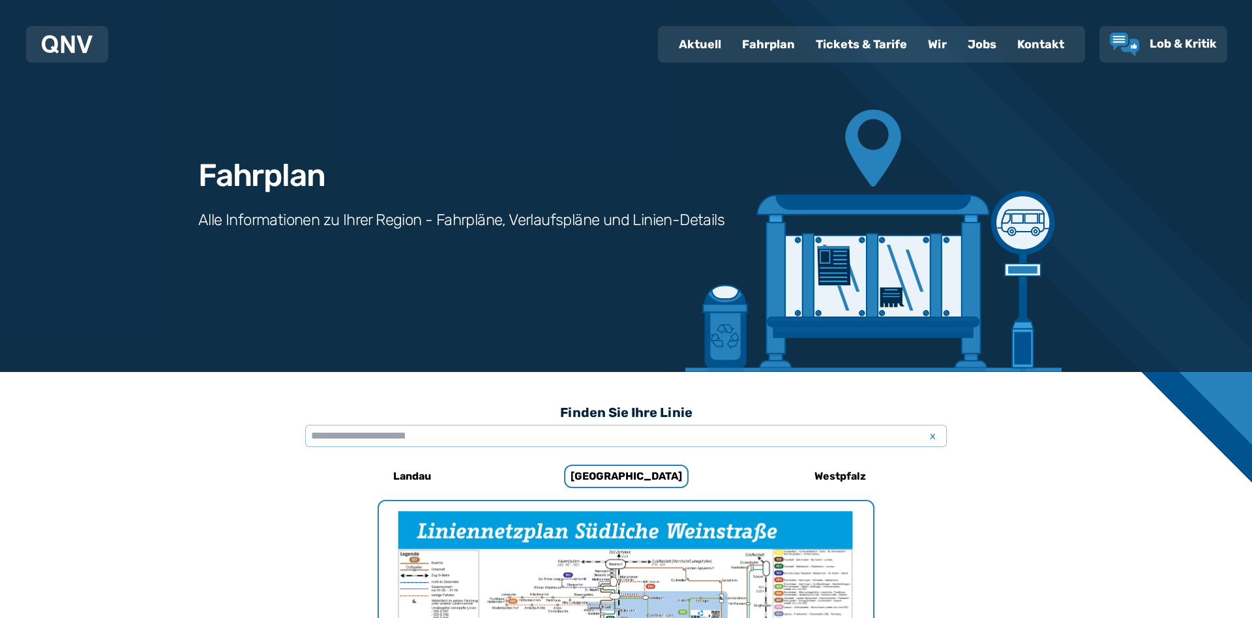
click at [781, 41] on div "Fahrplan" at bounding box center [769, 44] width 74 height 34
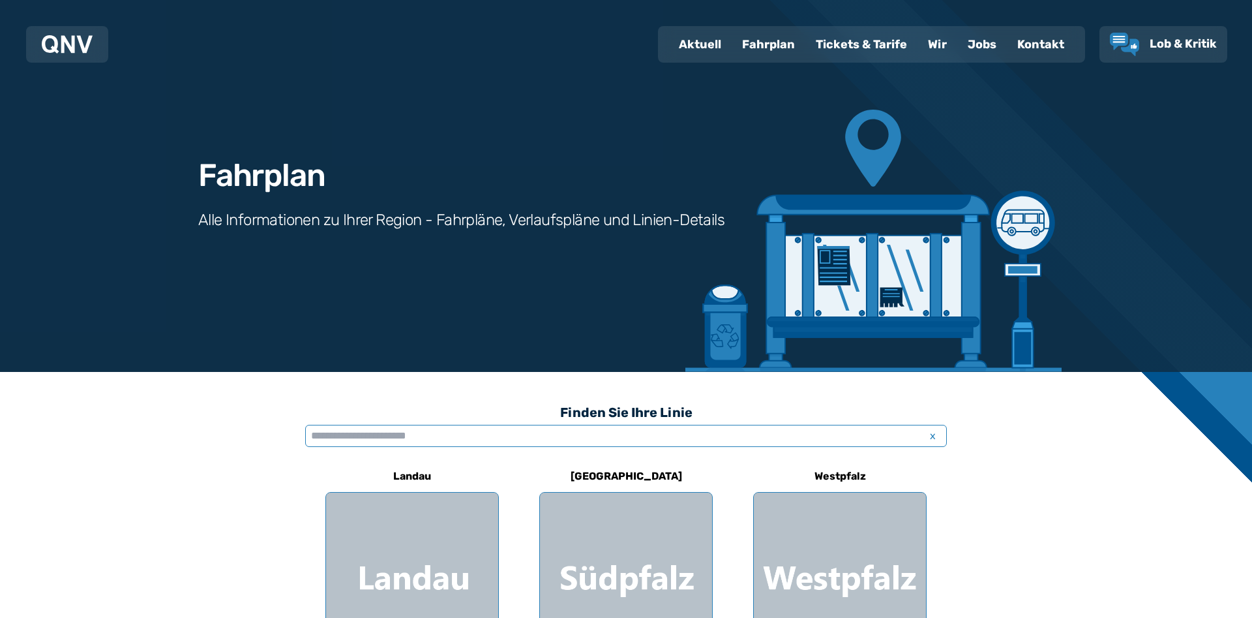
click at [603, 436] on input "text" at bounding box center [626, 436] width 642 height 22
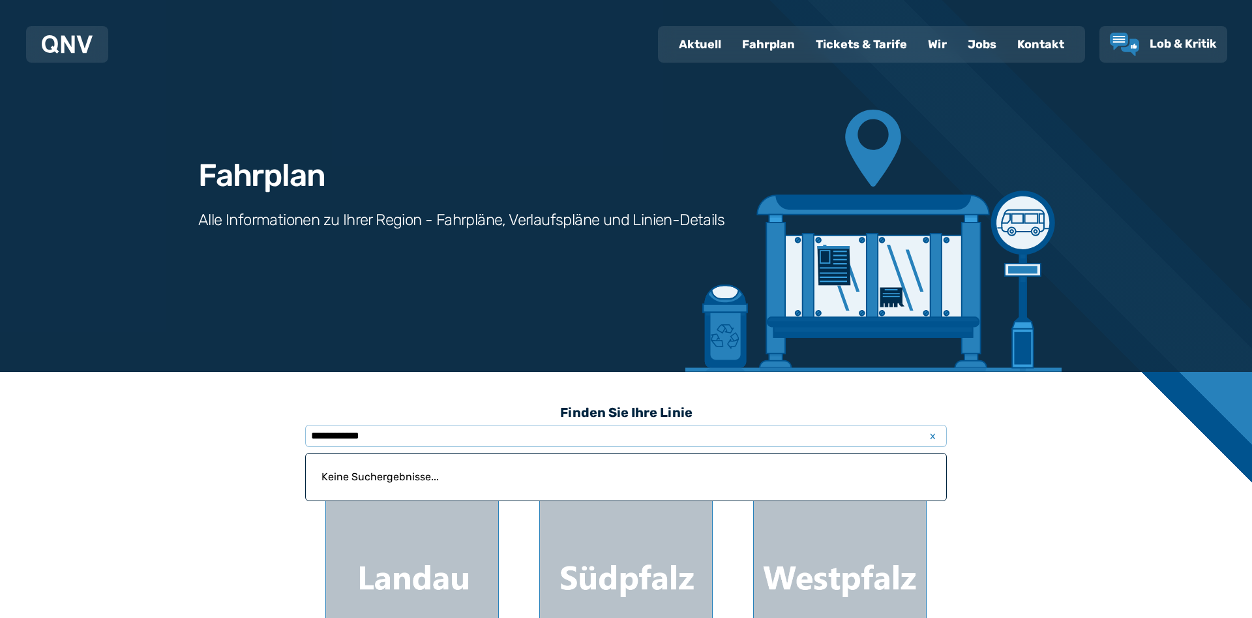
click at [475, 461] on p "Keine Suchergebnisse..." at bounding box center [626, 476] width 625 height 31
click at [468, 424] on h3 "Finden Sie Ihre Linie" at bounding box center [626, 412] width 642 height 29
click at [499, 433] on input "**********" at bounding box center [626, 436] width 642 height 22
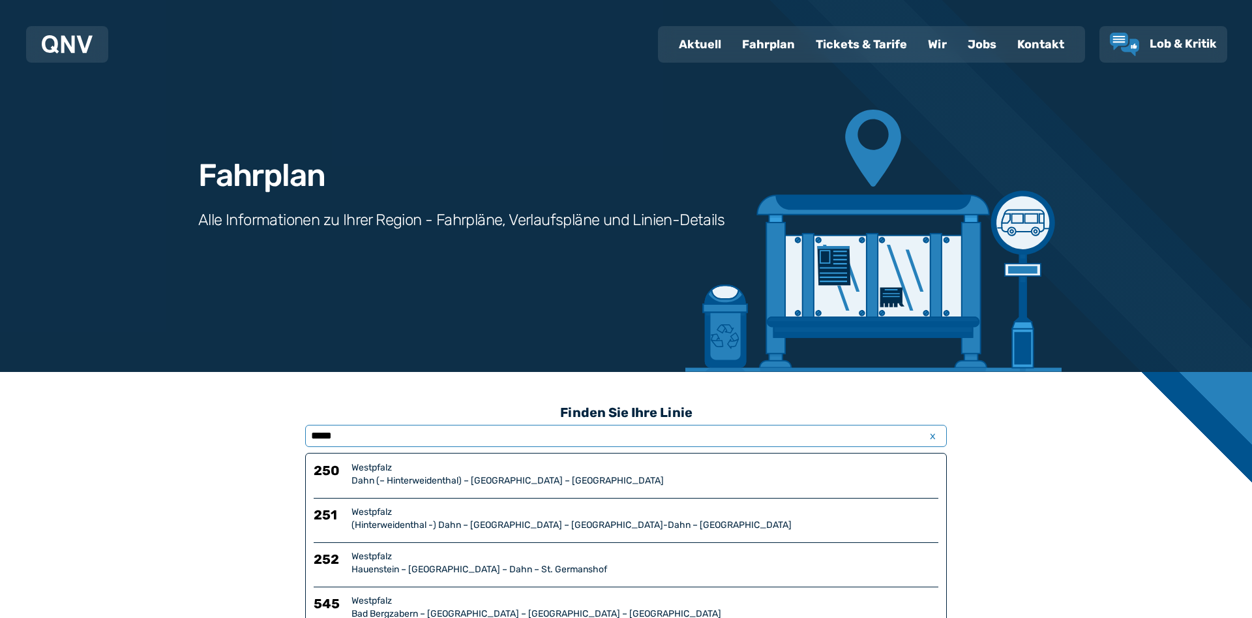
type input "****"
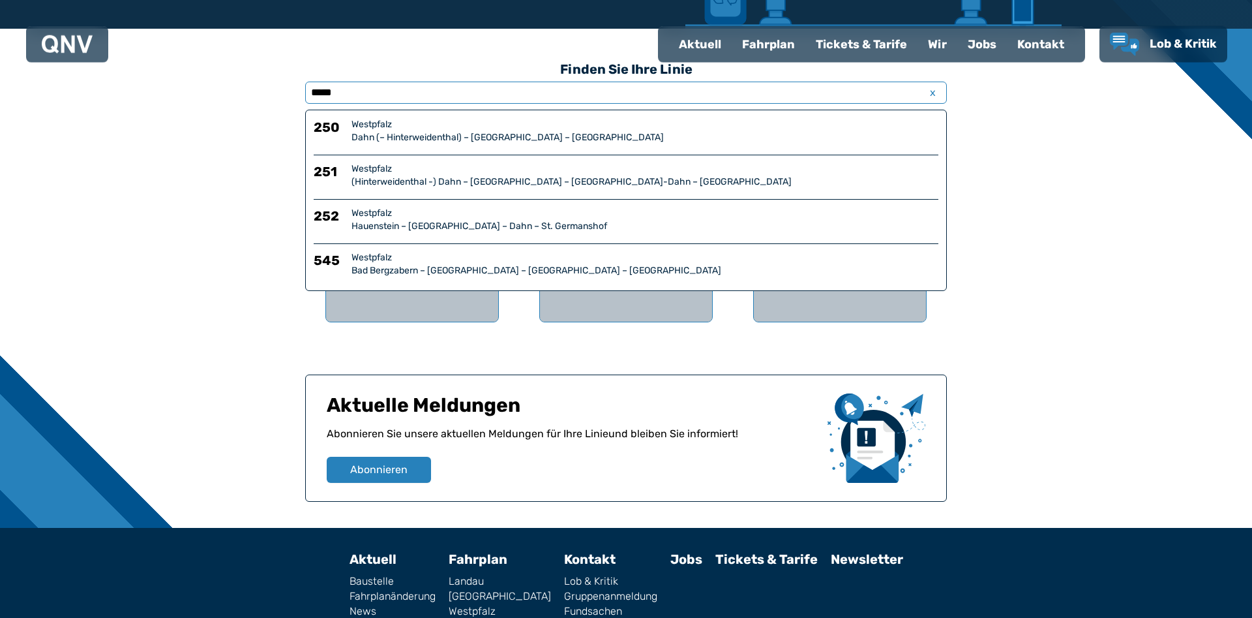
scroll to position [218, 0]
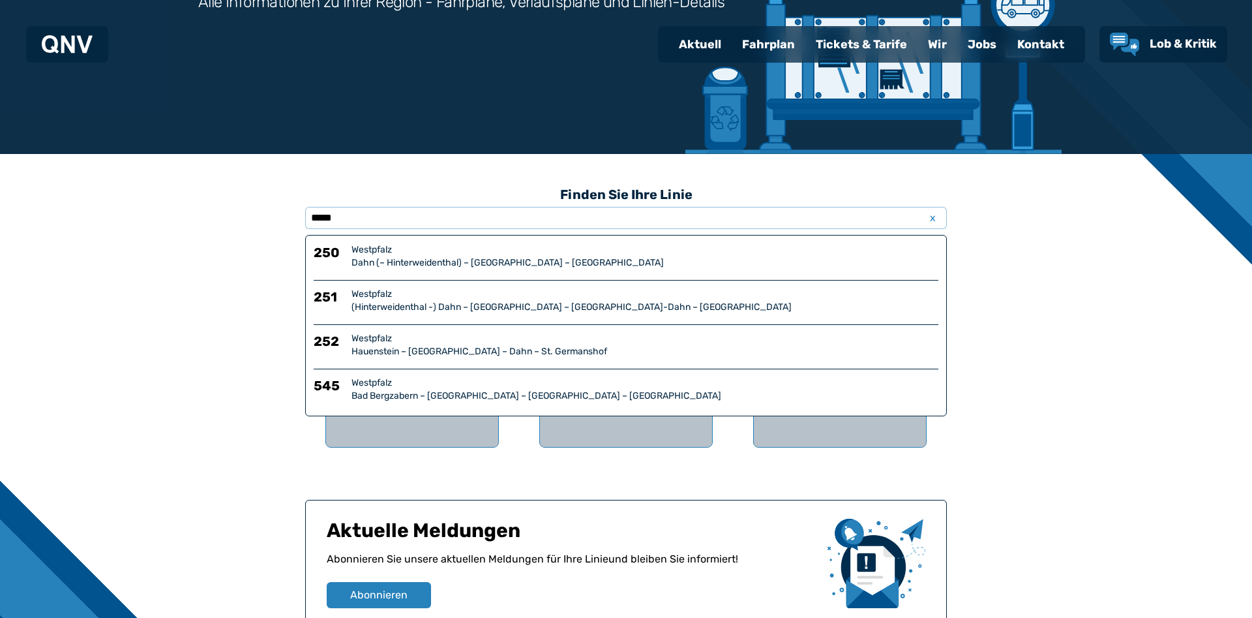
click at [479, 355] on div "Hauenstein – Hinterweidenthal – Dahn – St. Germanshof" at bounding box center [645, 351] width 587 height 13
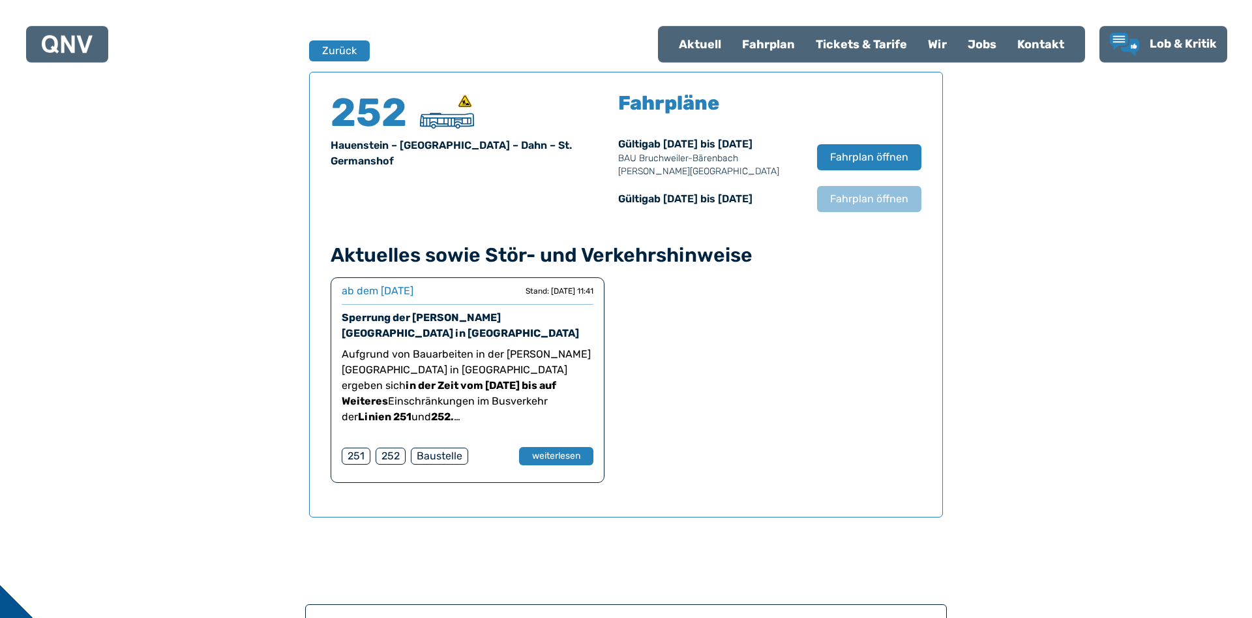
scroll to position [860, 0]
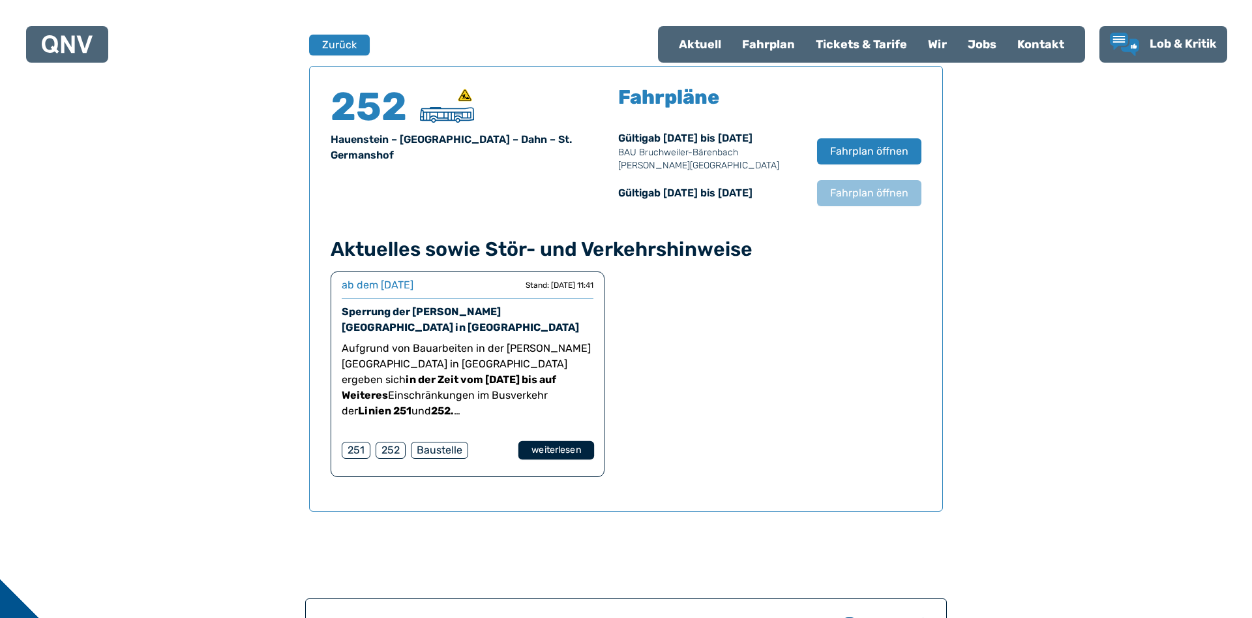
click at [537, 448] on button "weiterlesen" at bounding box center [556, 450] width 76 height 19
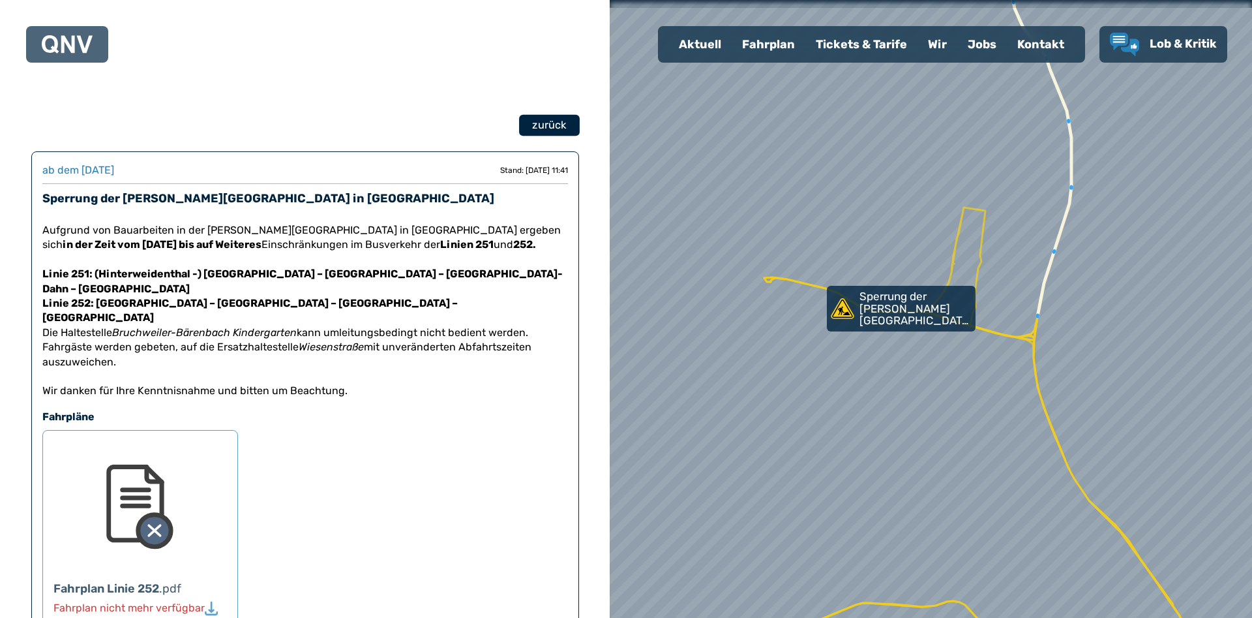
click at [551, 128] on span "zurück" at bounding box center [549, 125] width 34 height 16
select select "*"
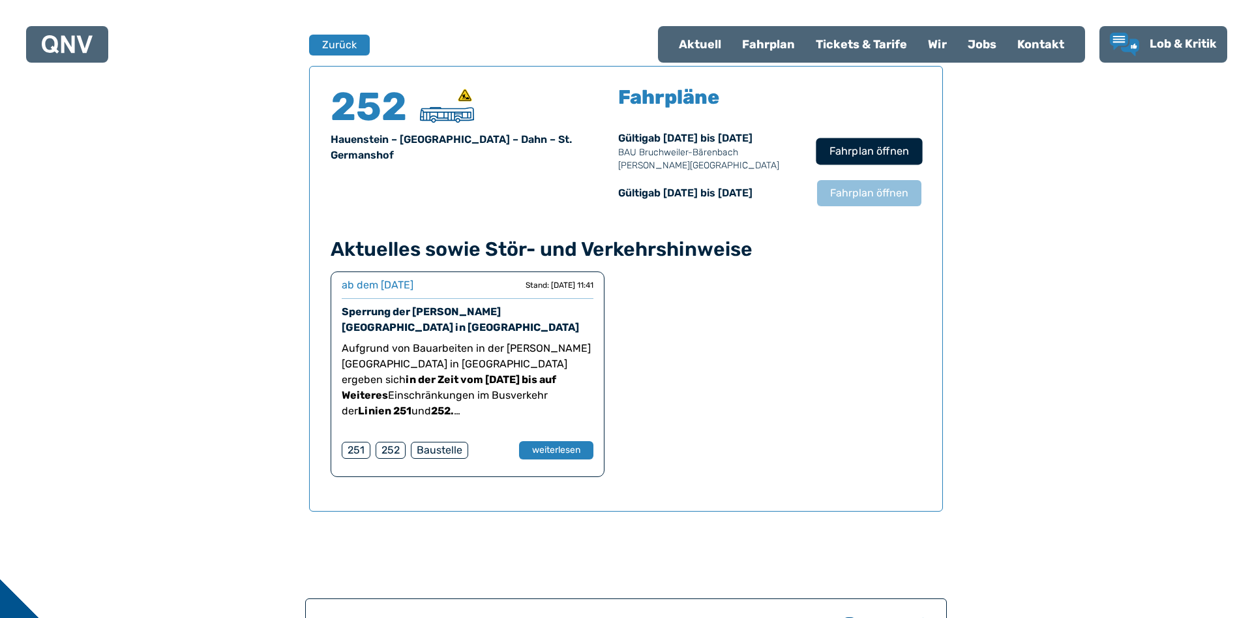
click at [875, 146] on span "Fahrplan öffnen" at bounding box center [870, 151] width 80 height 16
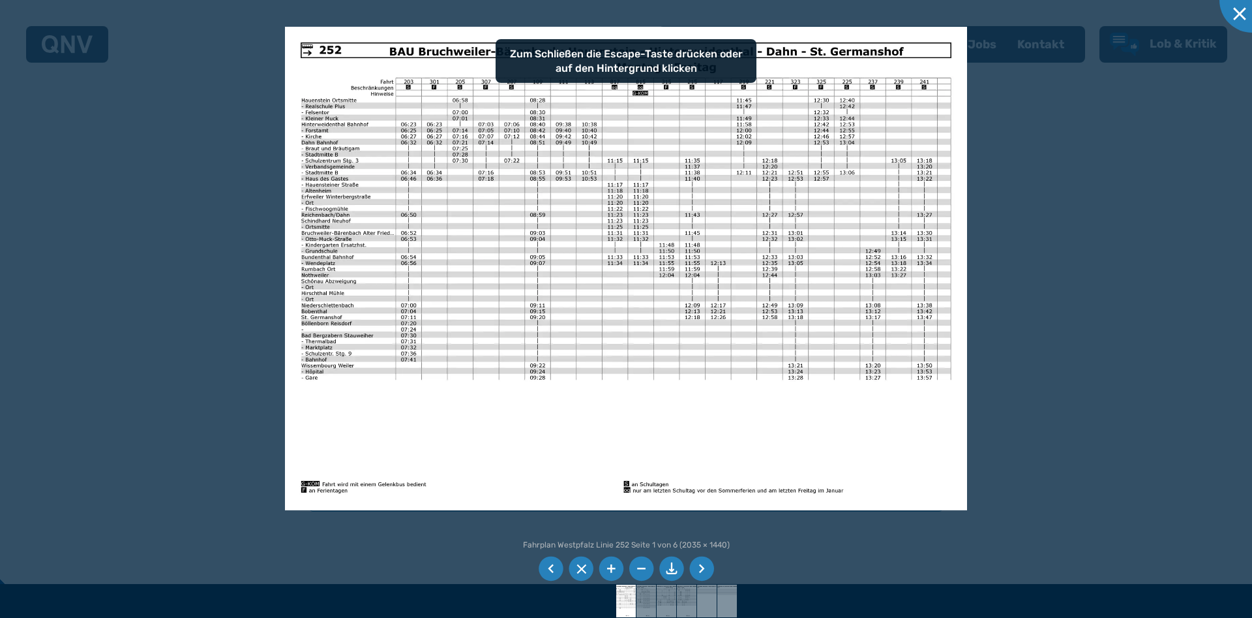
click at [586, 67] on img at bounding box center [626, 268] width 683 height 483
click at [587, 65] on img at bounding box center [626, 268] width 683 height 483
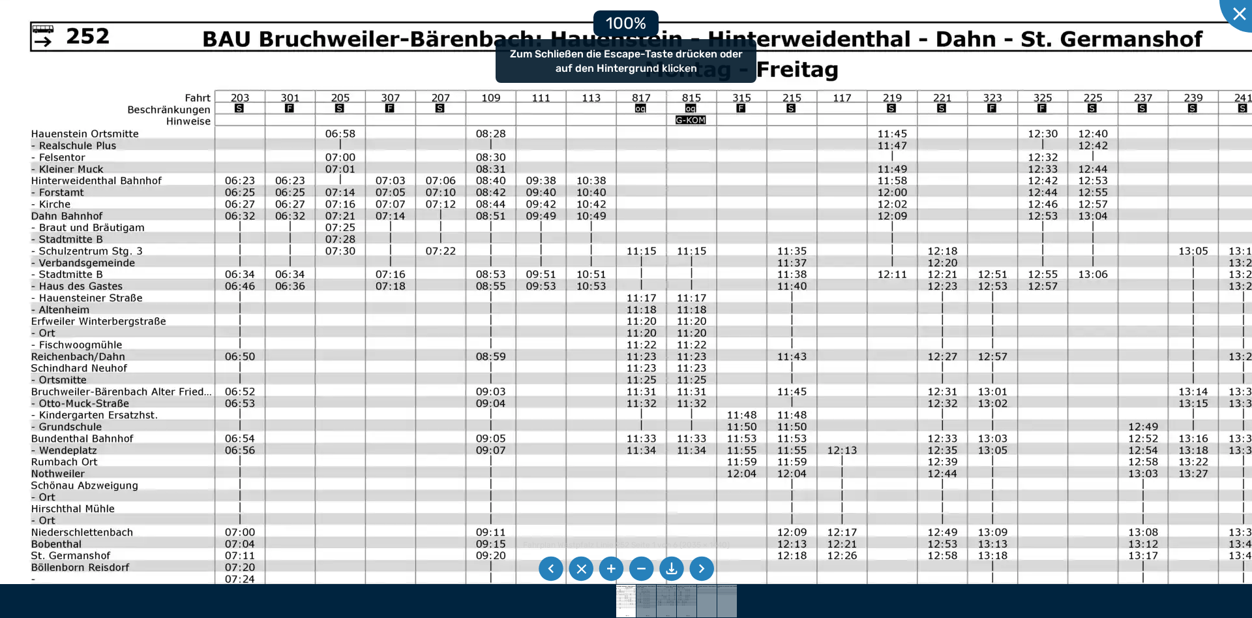
click at [585, 69] on img at bounding box center [662, 460] width 1327 height 939
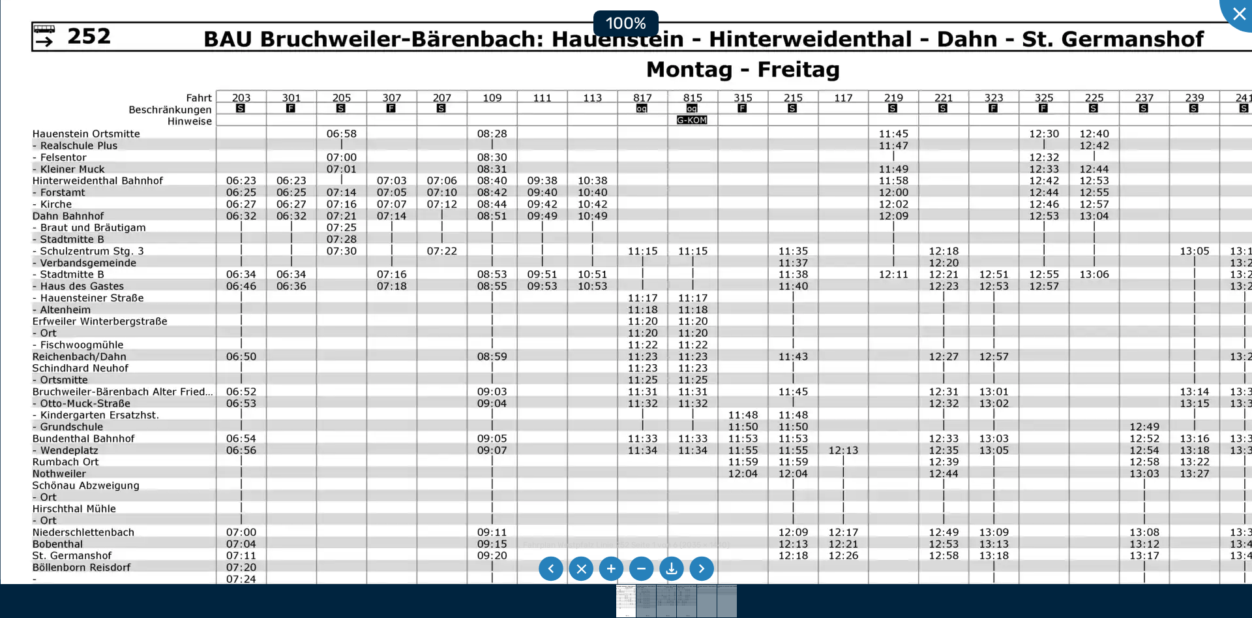
click at [586, 69] on img at bounding box center [664, 460] width 1327 height 939
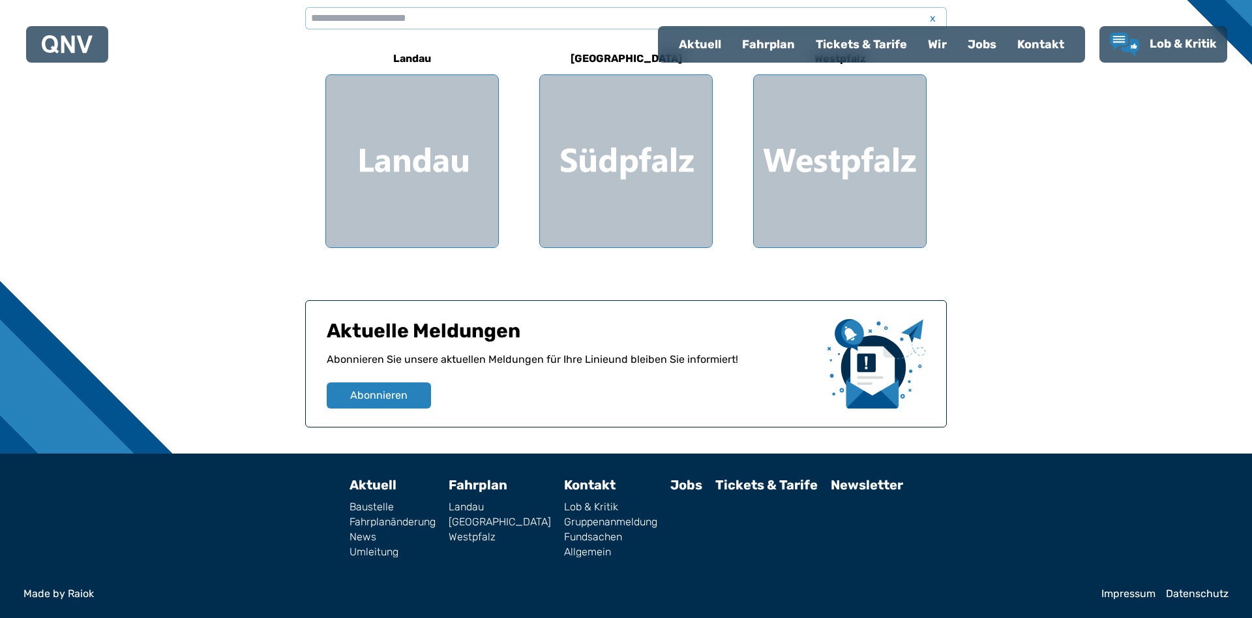
scroll to position [218, 0]
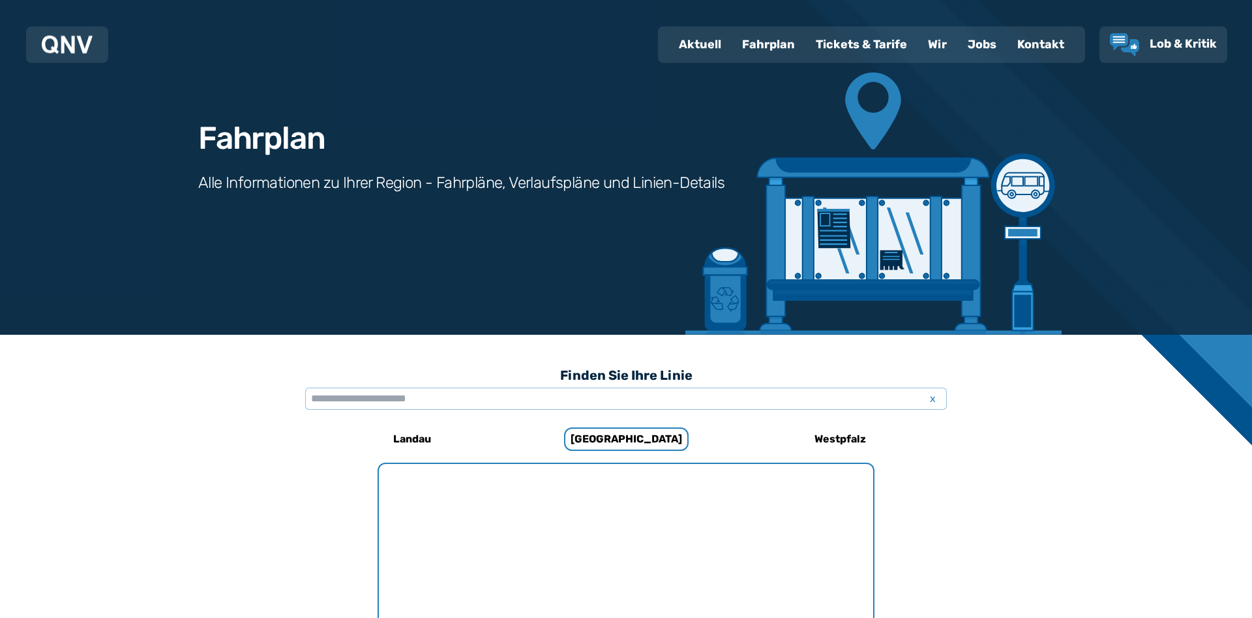
scroll to position [284, 0]
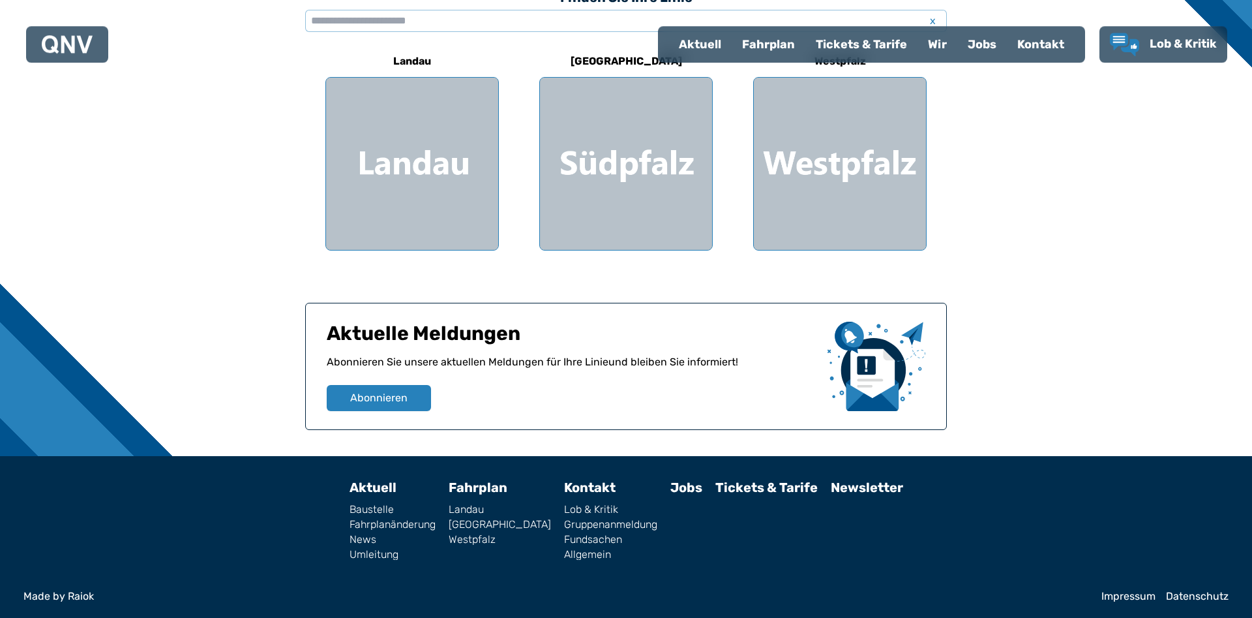
scroll to position [417, 0]
